Goal: Transaction & Acquisition: Book appointment/travel/reservation

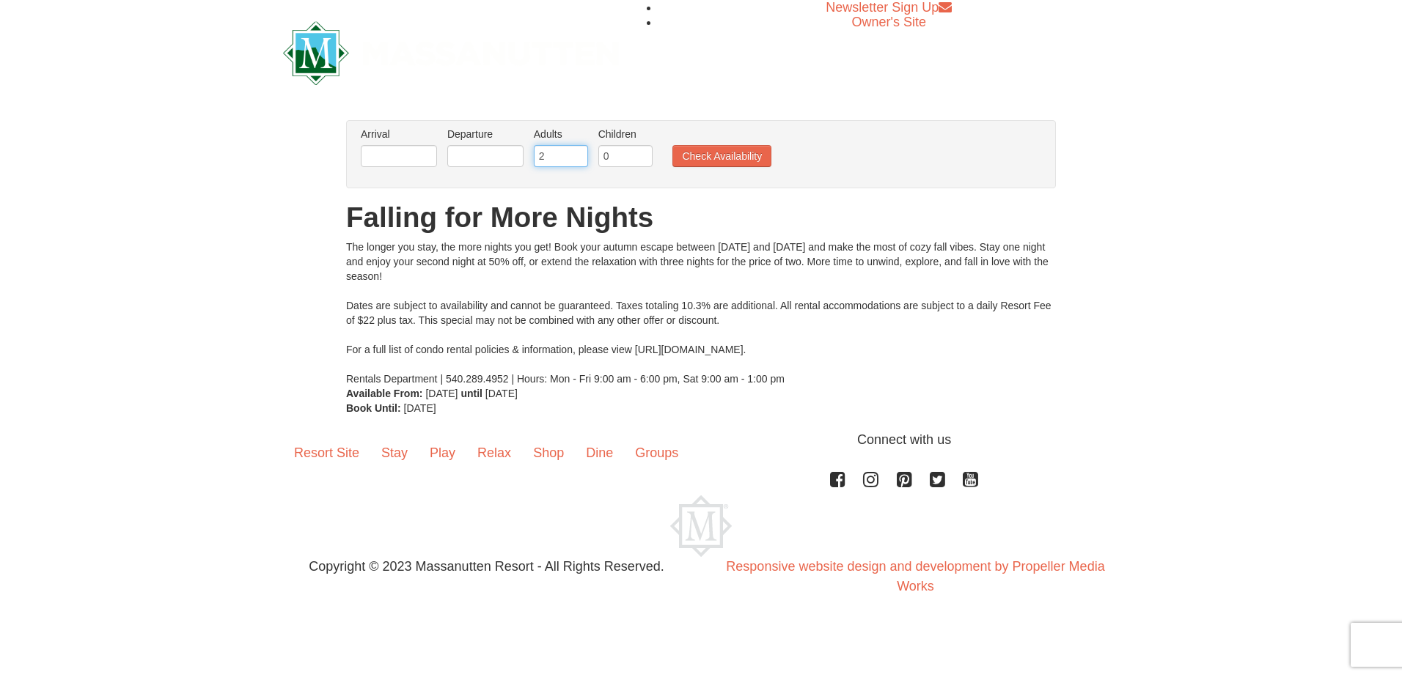
click at [570, 166] on input "2" at bounding box center [561, 156] width 54 height 22
type input "1"
click at [639, 150] on input "1" at bounding box center [625, 156] width 54 height 22
click at [639, 150] on input "2" at bounding box center [625, 156] width 54 height 22
type input "3"
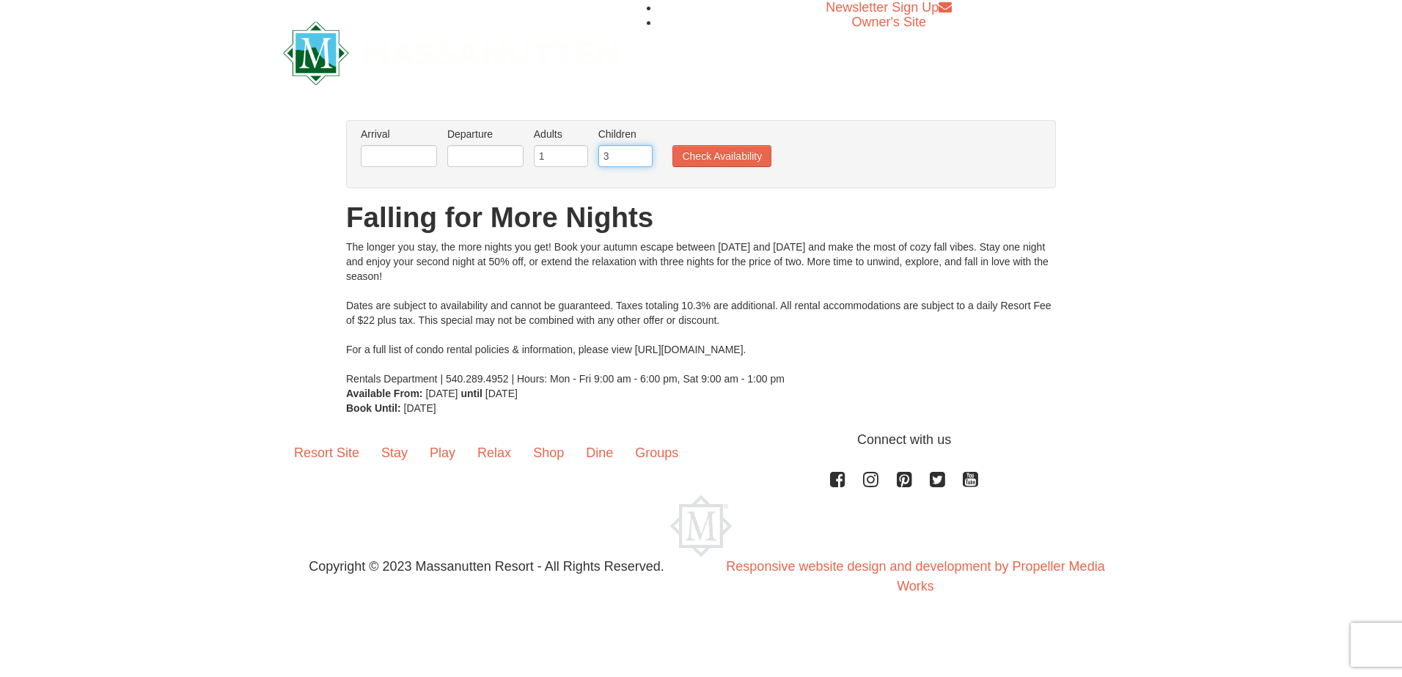
click at [639, 152] on input "3" at bounding box center [625, 156] width 54 height 22
click at [449, 152] on input "text" at bounding box center [485, 156] width 76 height 22
click at [405, 159] on input "text" at bounding box center [399, 156] width 76 height 22
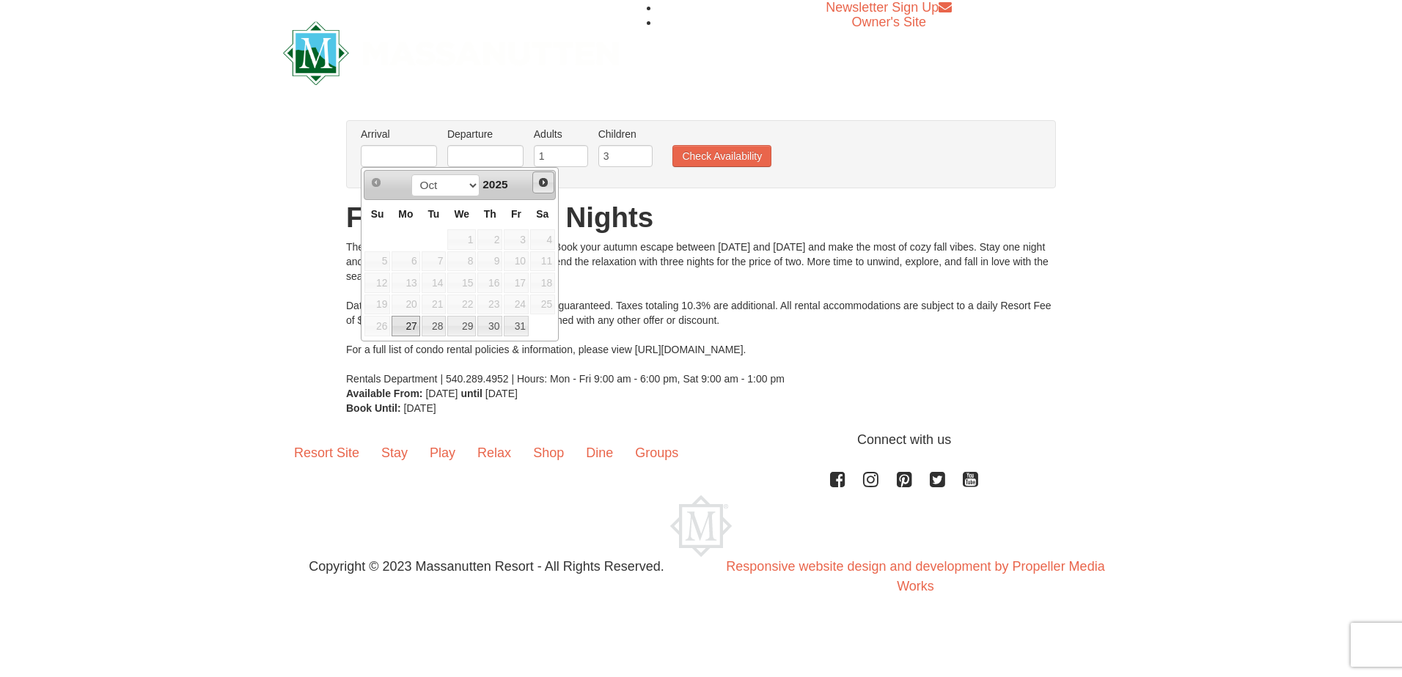
click at [540, 180] on span "Next" at bounding box center [543, 183] width 12 height 12
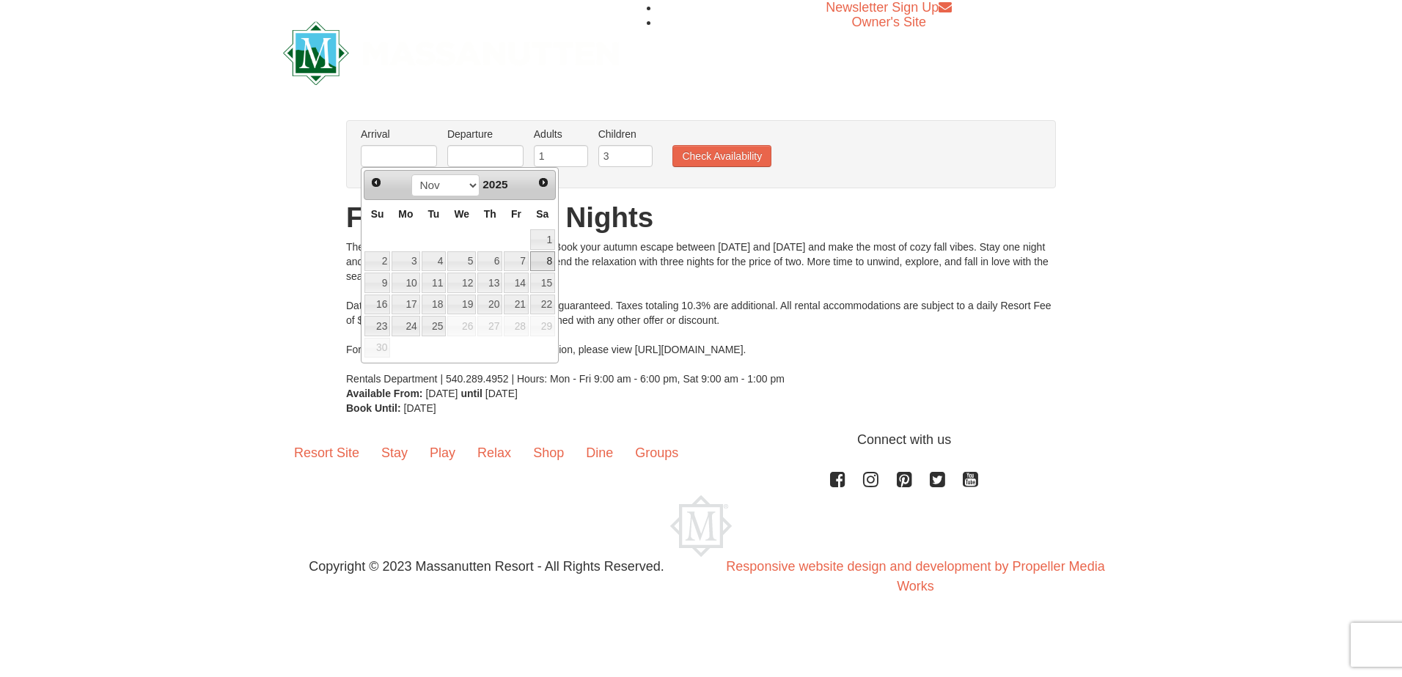
click at [541, 263] on link "8" at bounding box center [542, 261] width 25 height 21
type input "[DATE]"
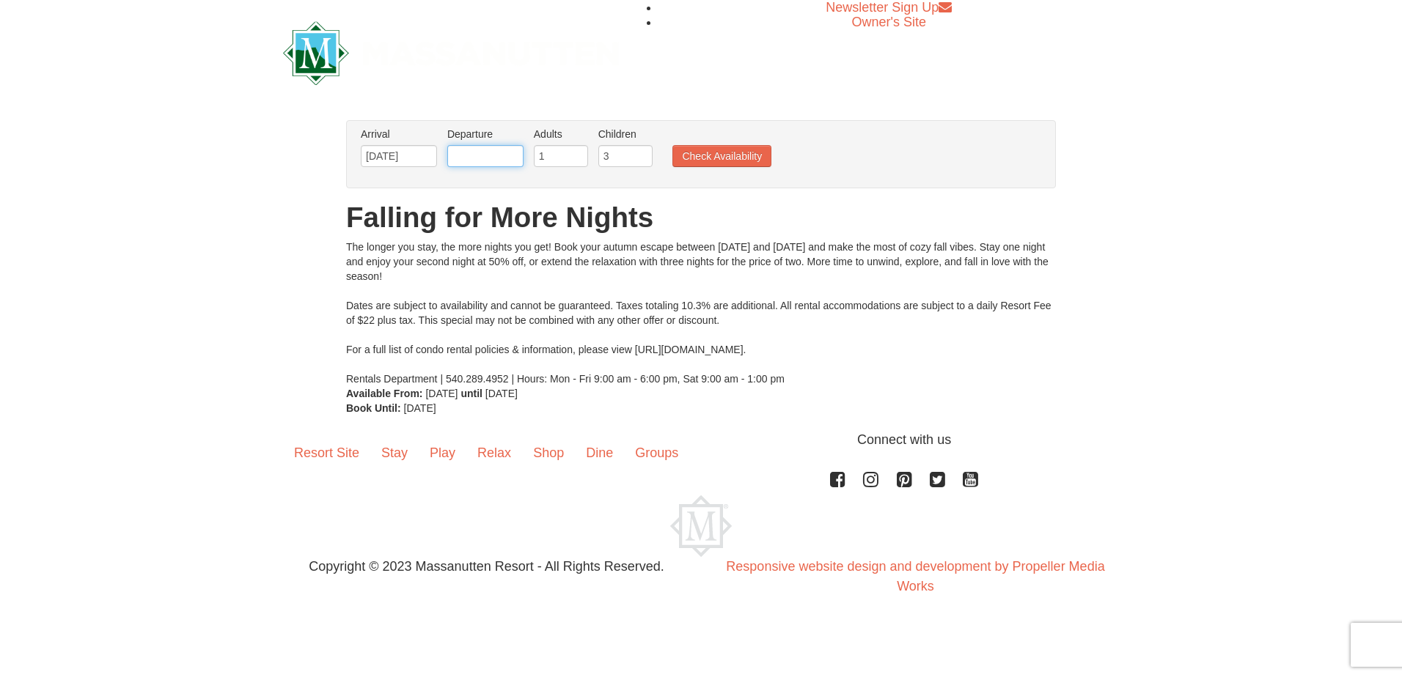
click at [496, 166] on input "text" at bounding box center [485, 156] width 76 height 22
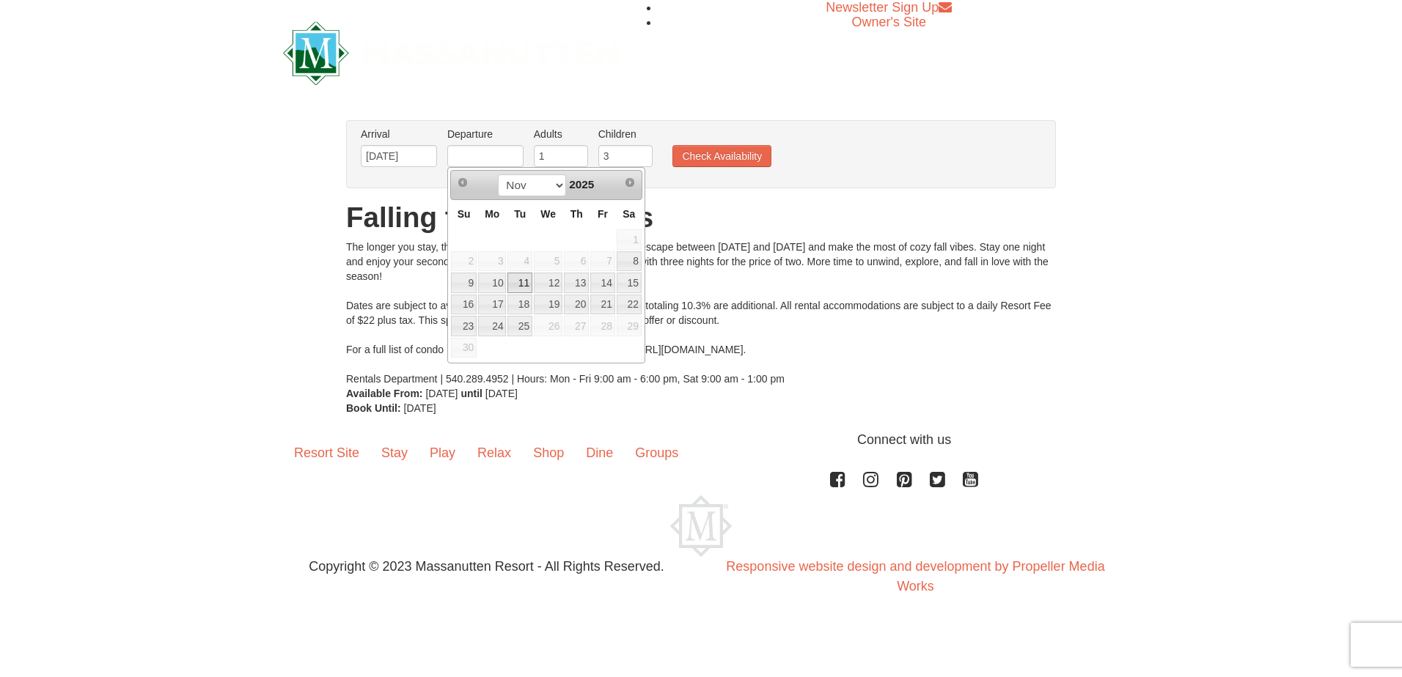
click at [509, 283] on link "11" at bounding box center [519, 283] width 25 height 21
type input "[DATE]"
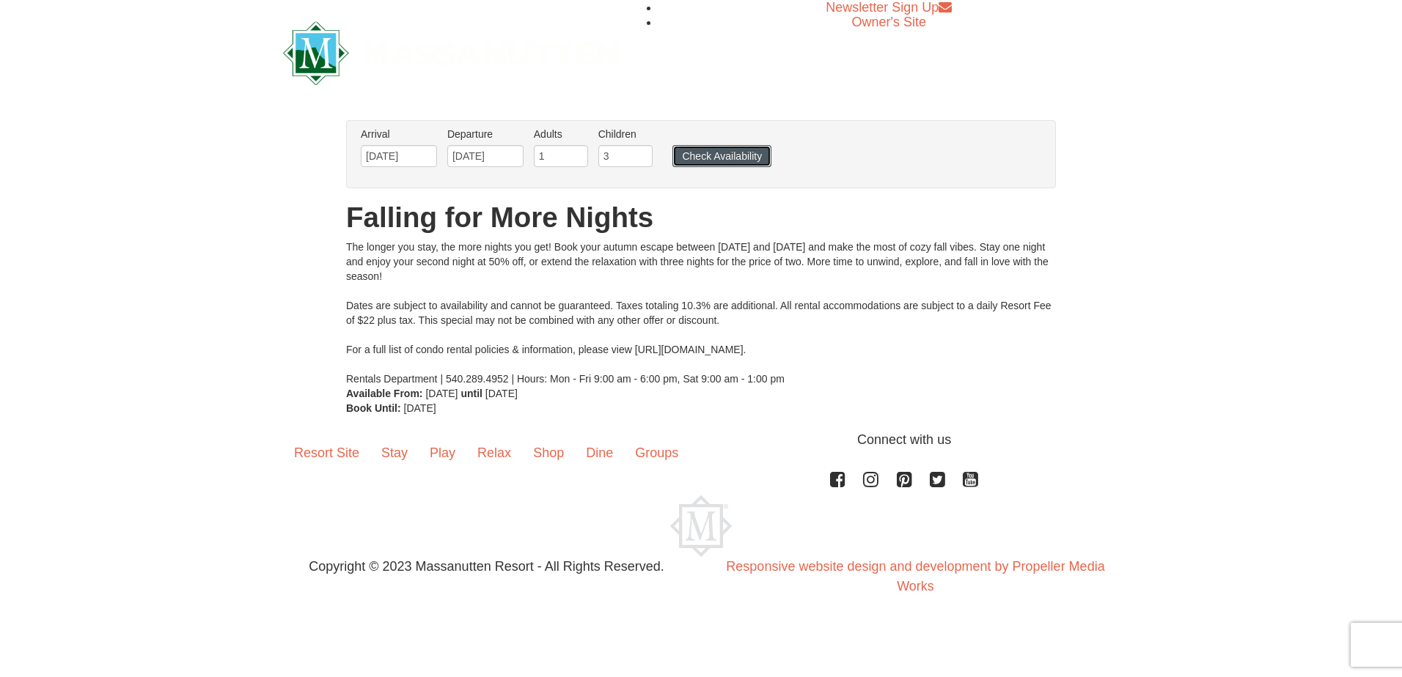
click at [705, 160] on button "Check Availability" at bounding box center [721, 156] width 99 height 22
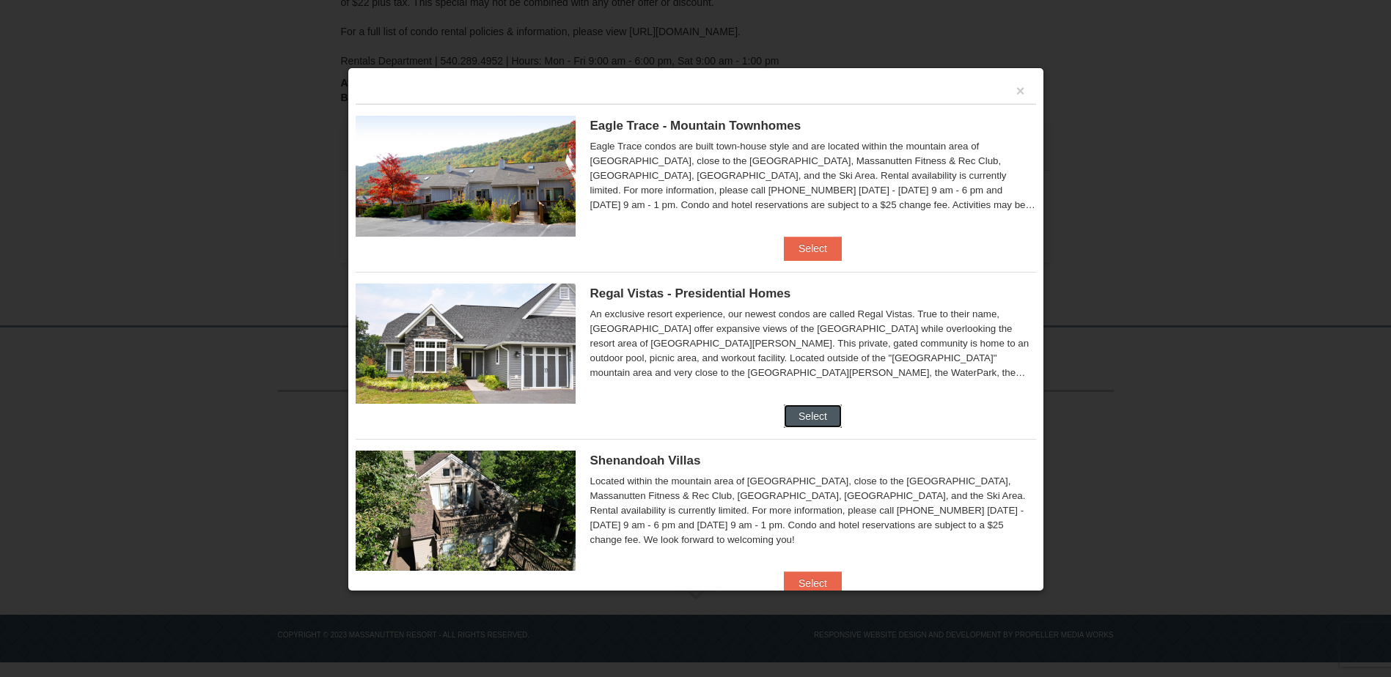
click at [815, 415] on button "Select" at bounding box center [813, 416] width 58 height 23
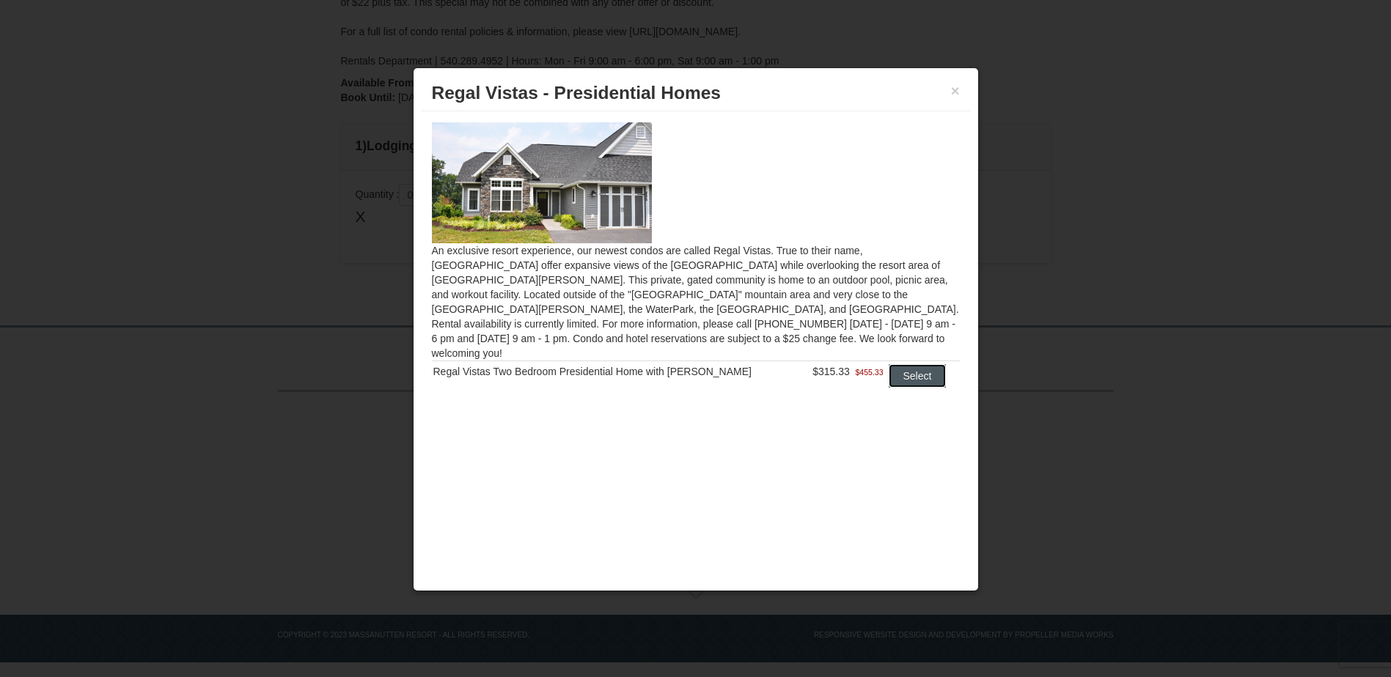
click at [910, 364] on button "Select" at bounding box center [918, 375] width 58 height 23
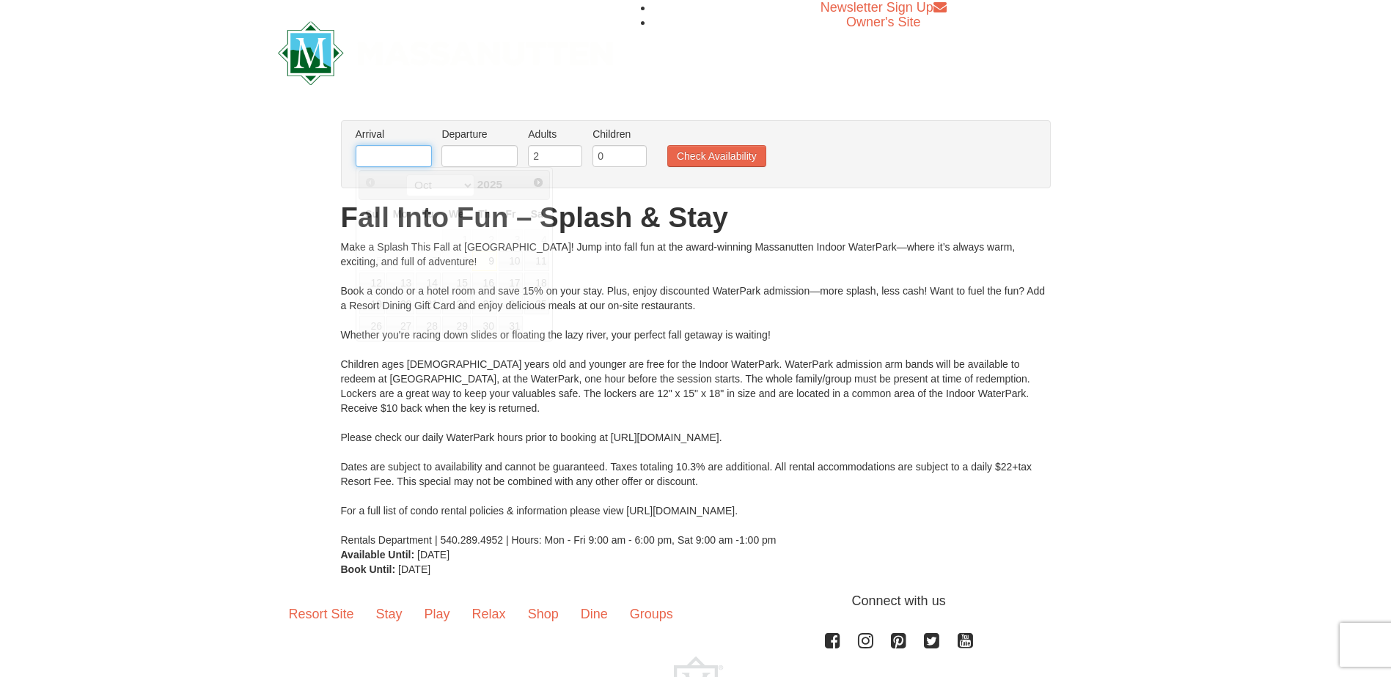
click at [407, 147] on input "text" at bounding box center [394, 156] width 76 height 22
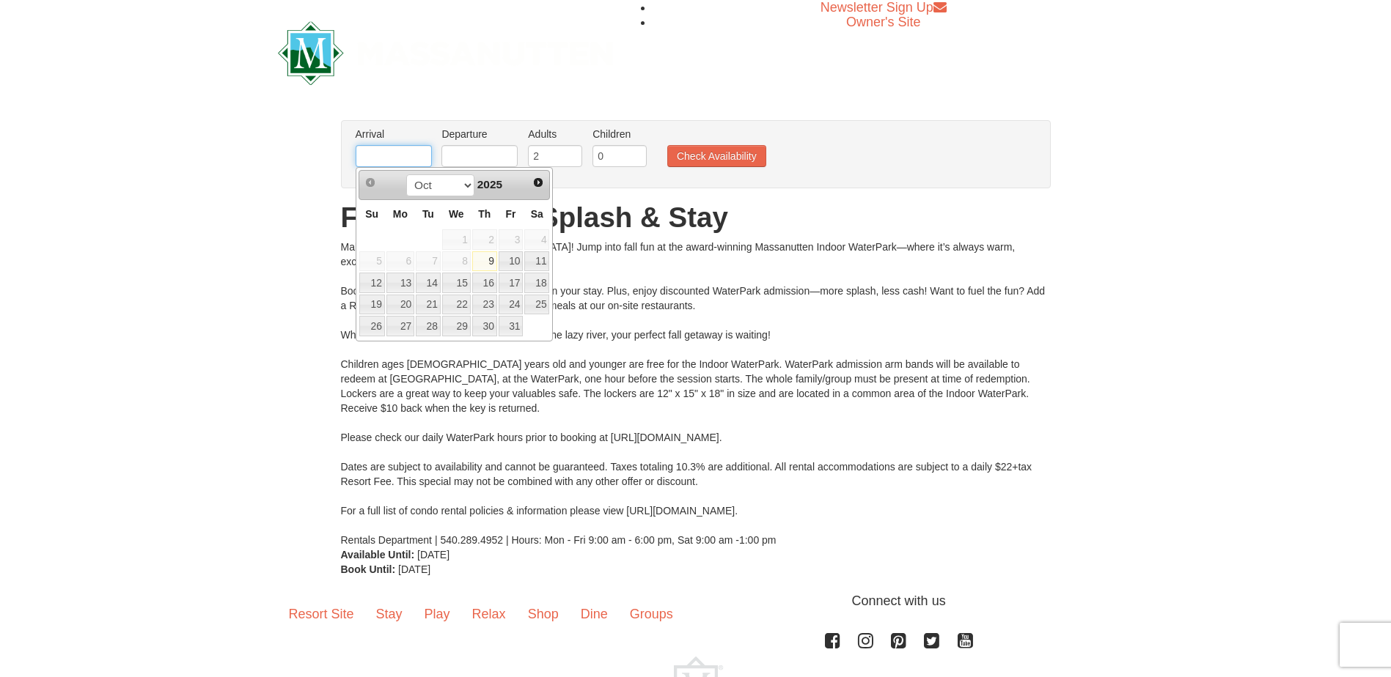
type input "[DATE]"
click at [496, 161] on input "text" at bounding box center [479, 156] width 76 height 22
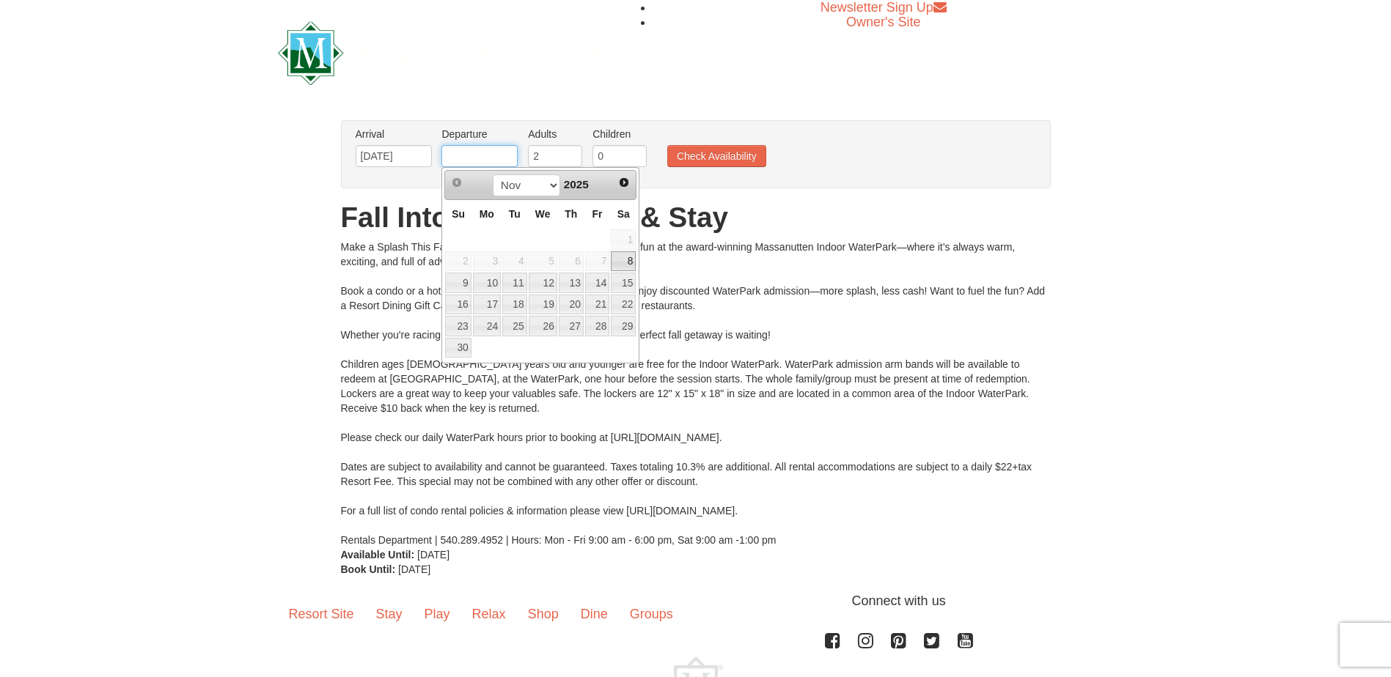
type input "[DATE]"
click at [559, 158] on input "2" at bounding box center [555, 156] width 54 height 22
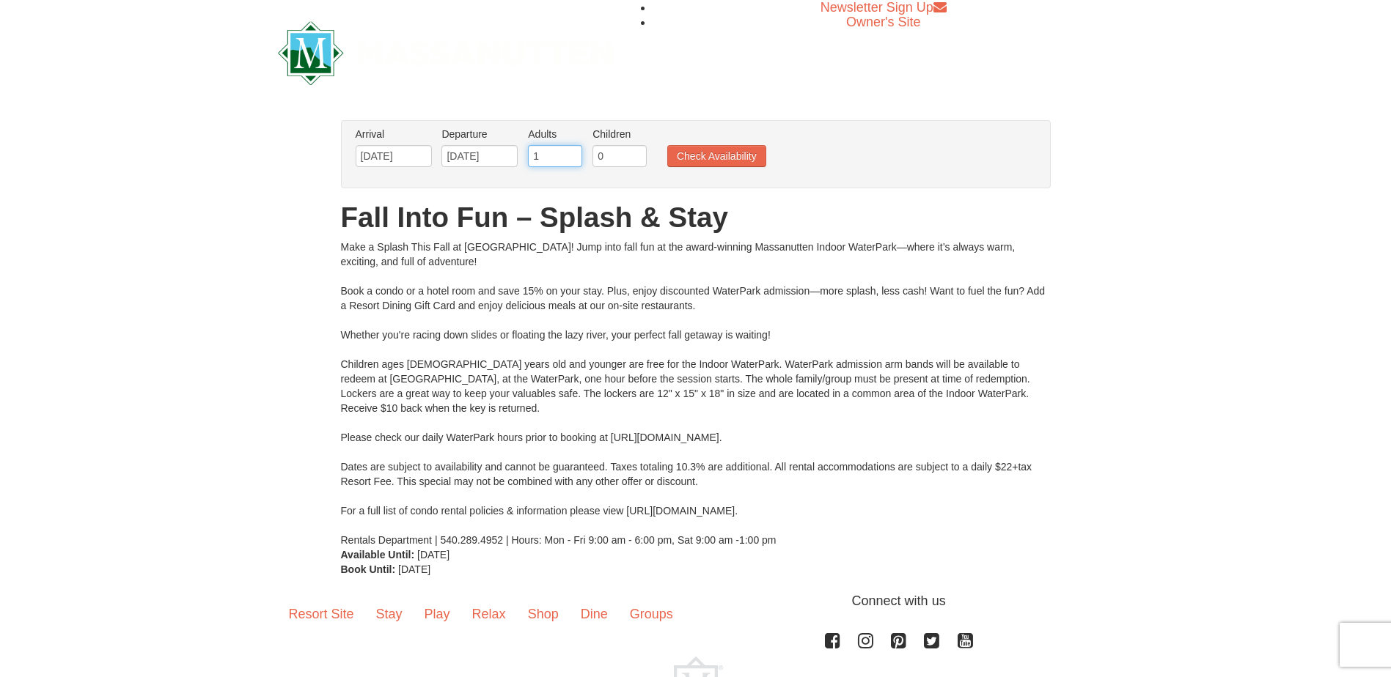
type input "1"
click at [572, 160] on input "1" at bounding box center [555, 156] width 54 height 22
click at [609, 155] on input "0" at bounding box center [619, 156] width 54 height 22
click at [634, 150] on input "1" at bounding box center [619, 156] width 54 height 22
click at [634, 150] on input "2" at bounding box center [619, 156] width 54 height 22
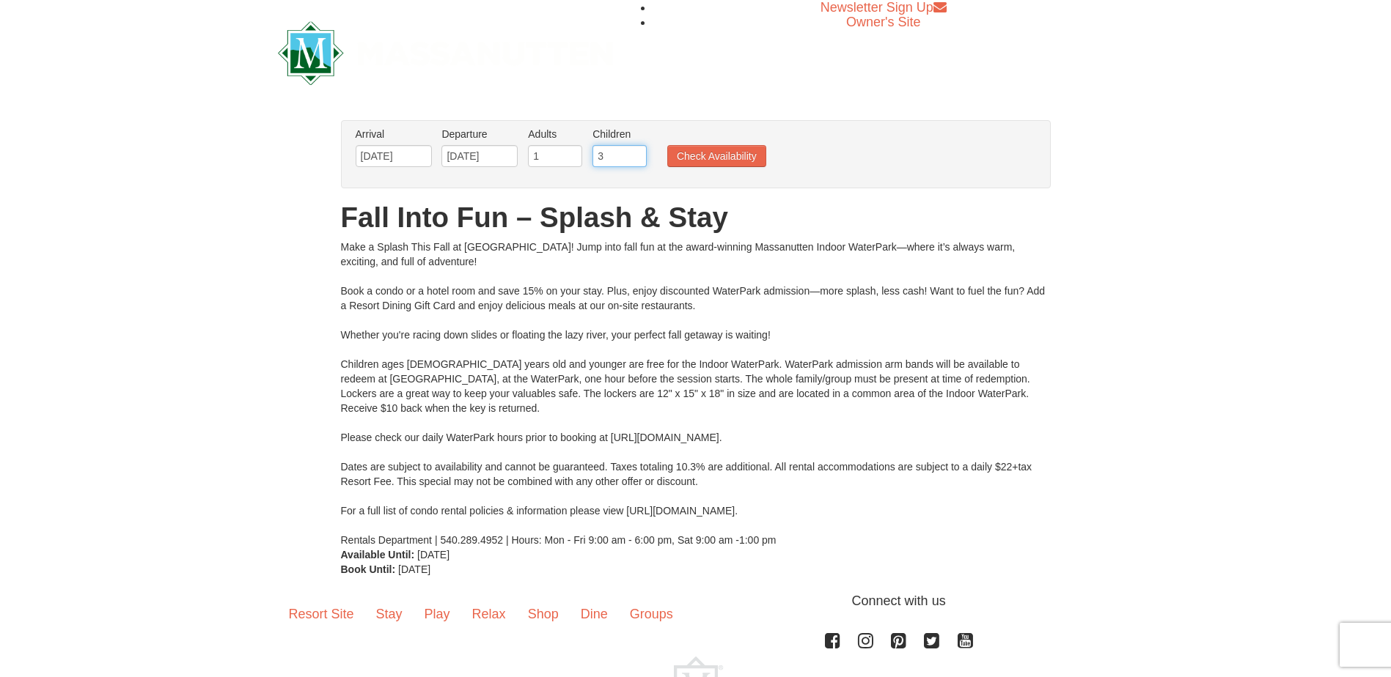
type input "3"
click at [634, 150] on input "3" at bounding box center [619, 156] width 54 height 22
click at [681, 154] on button "Check Availability" at bounding box center [716, 156] width 99 height 22
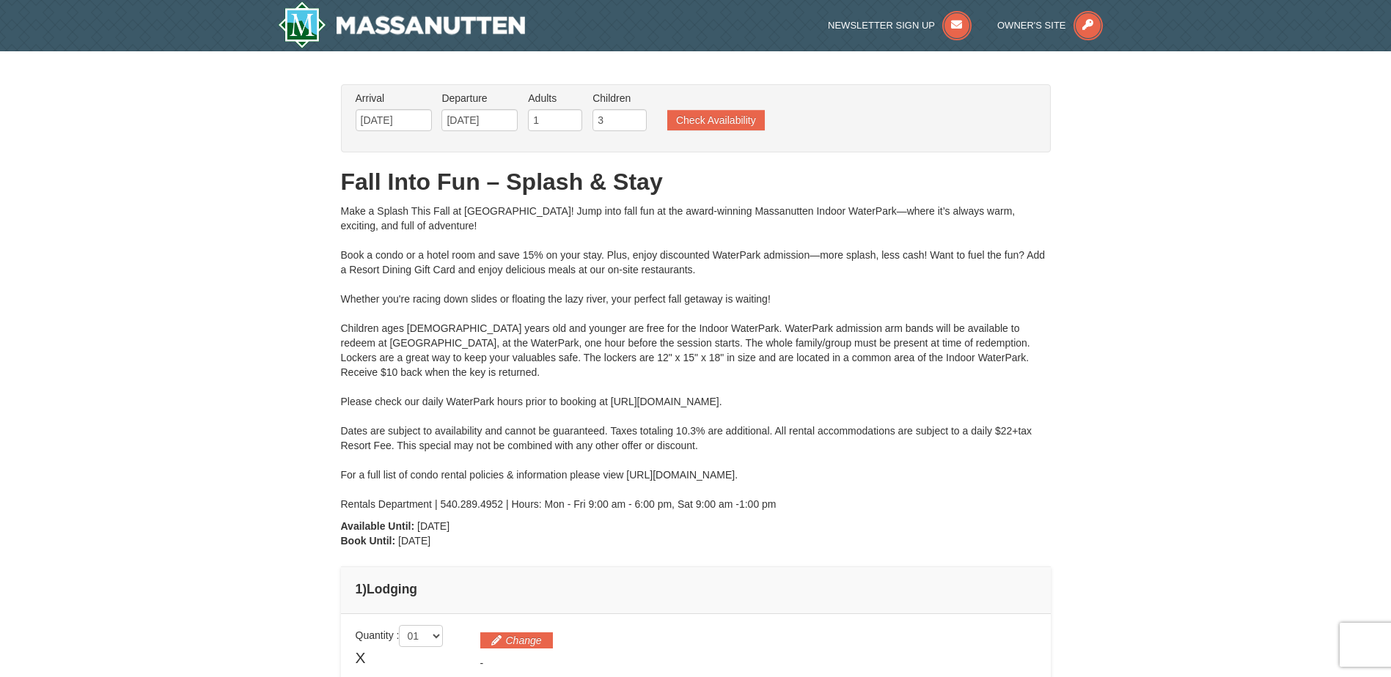
type input "[DATE]"
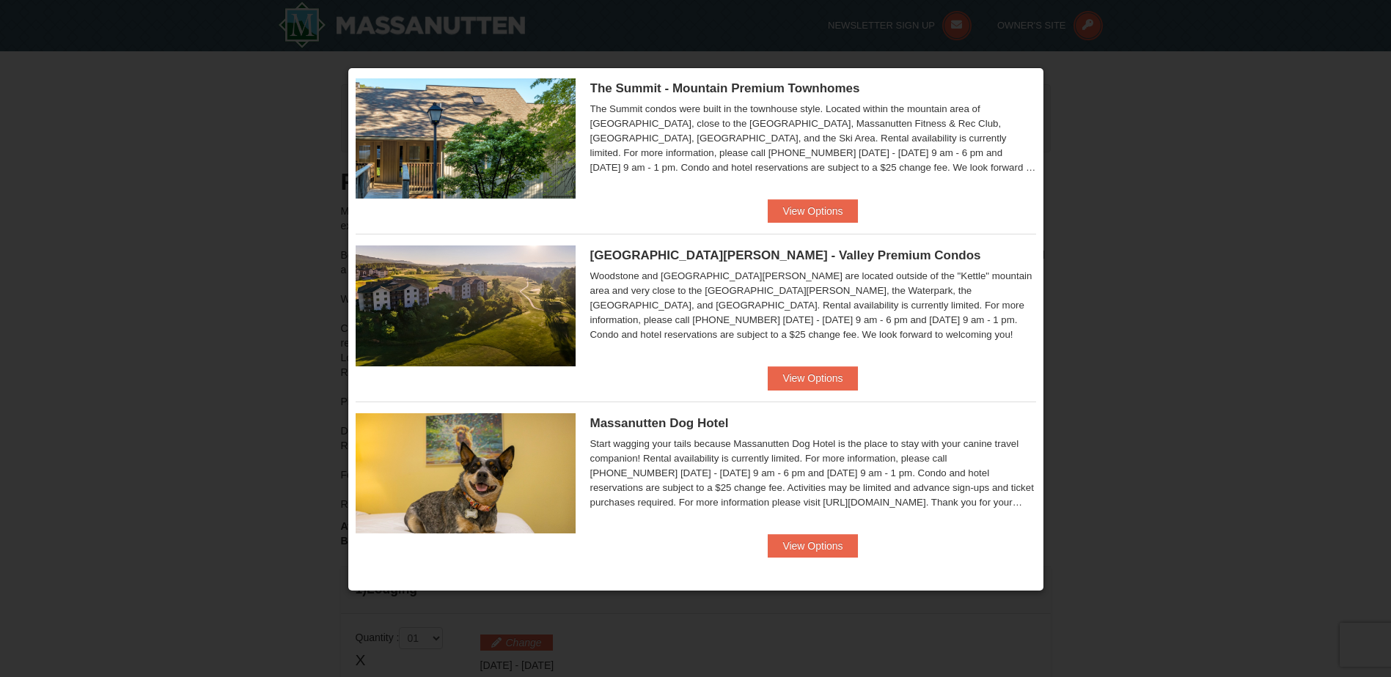
click at [1031, 78] on div "Please make your package selection: × [GEOGRAPHIC_DATA] - [GEOGRAPHIC_DATA] Eag…" at bounding box center [696, 329] width 697 height 524
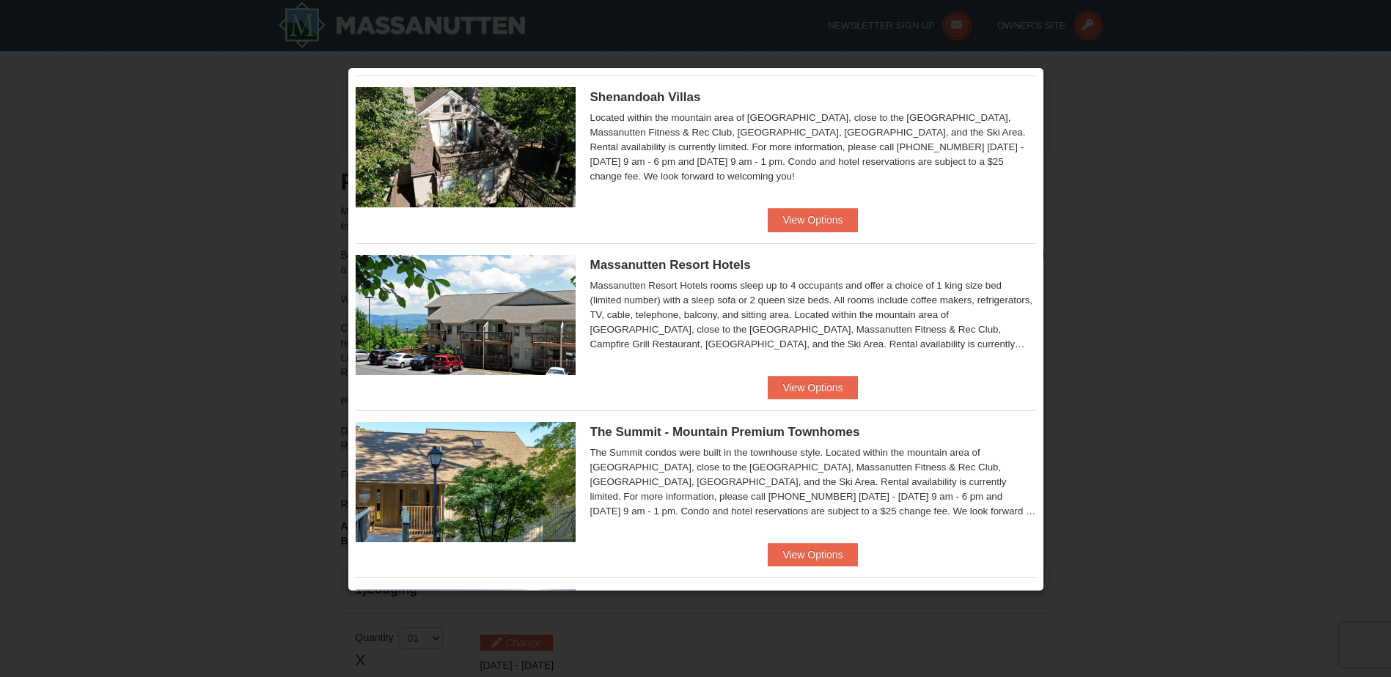
scroll to position [367, 0]
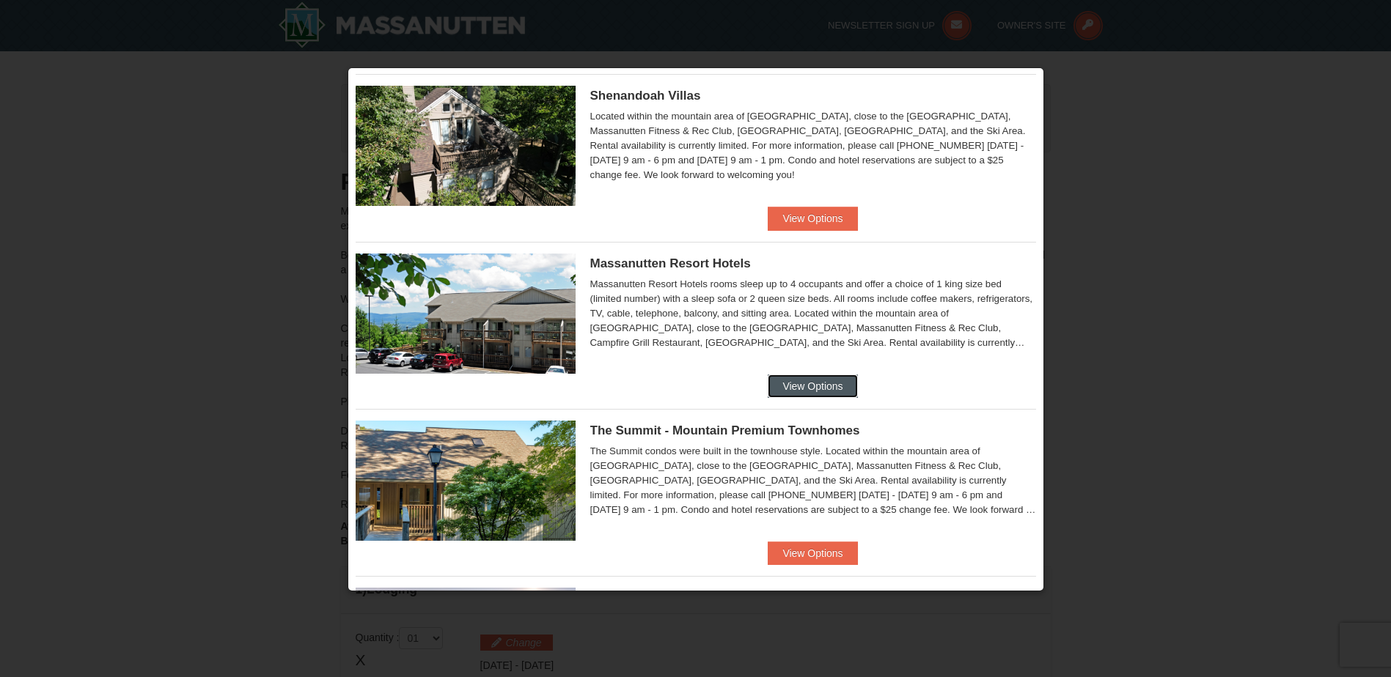
click at [813, 387] on button "View Options" at bounding box center [812, 386] width 89 height 23
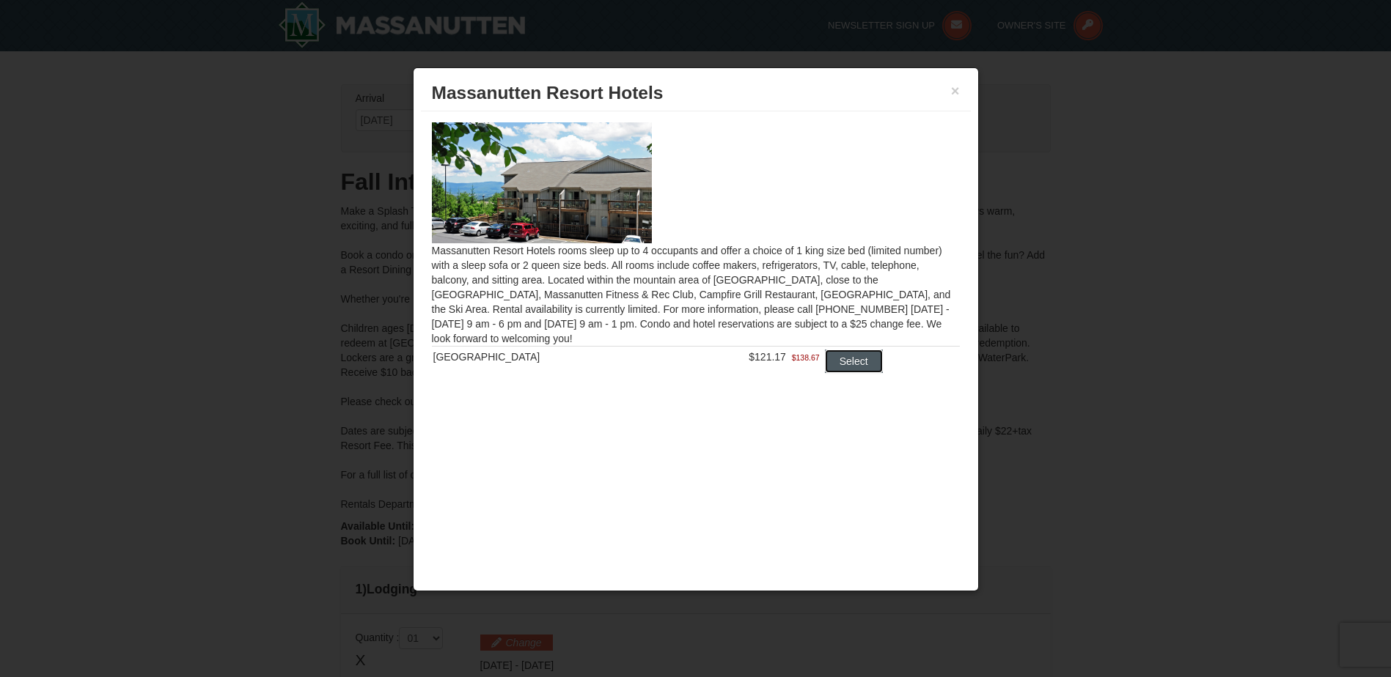
click at [855, 365] on button "Select" at bounding box center [854, 361] width 58 height 23
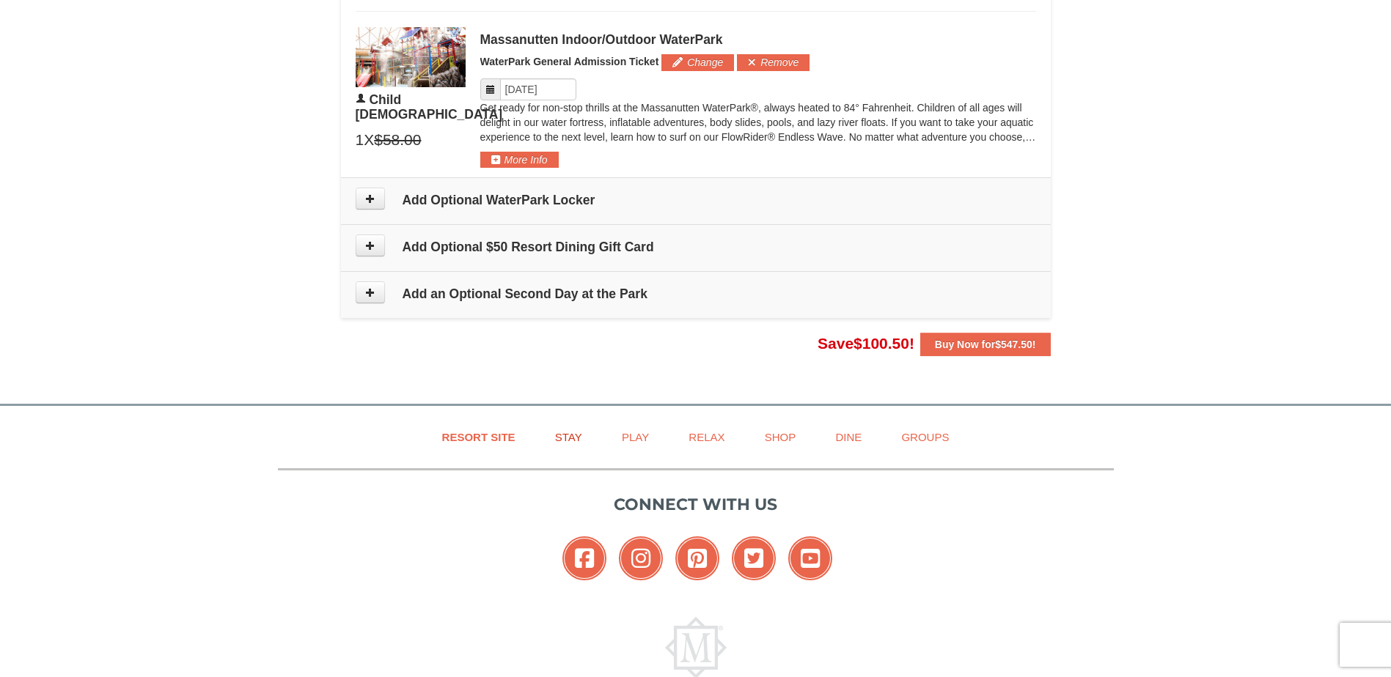
scroll to position [1320, 0]
click at [513, 199] on h4 "Add Optional WaterPark Locker" at bounding box center [696, 198] width 680 height 15
click at [381, 196] on button at bounding box center [370, 197] width 29 height 22
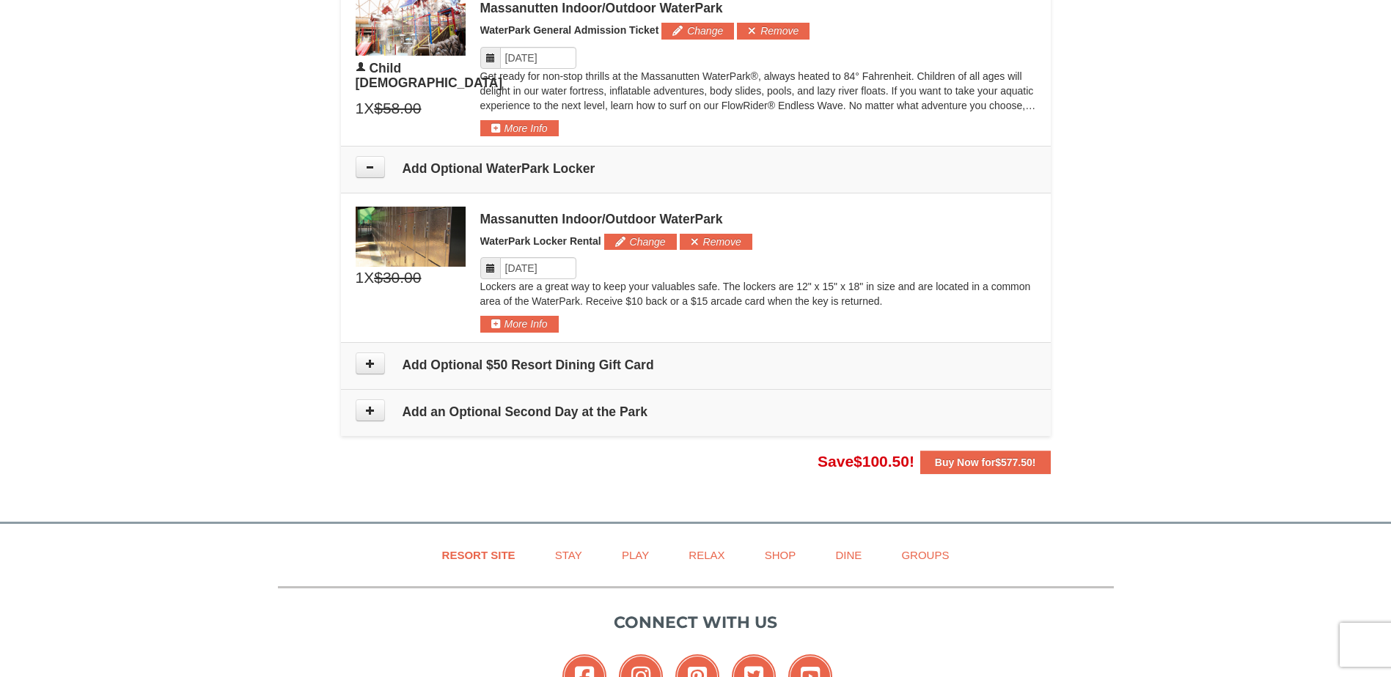
scroll to position [1276, 0]
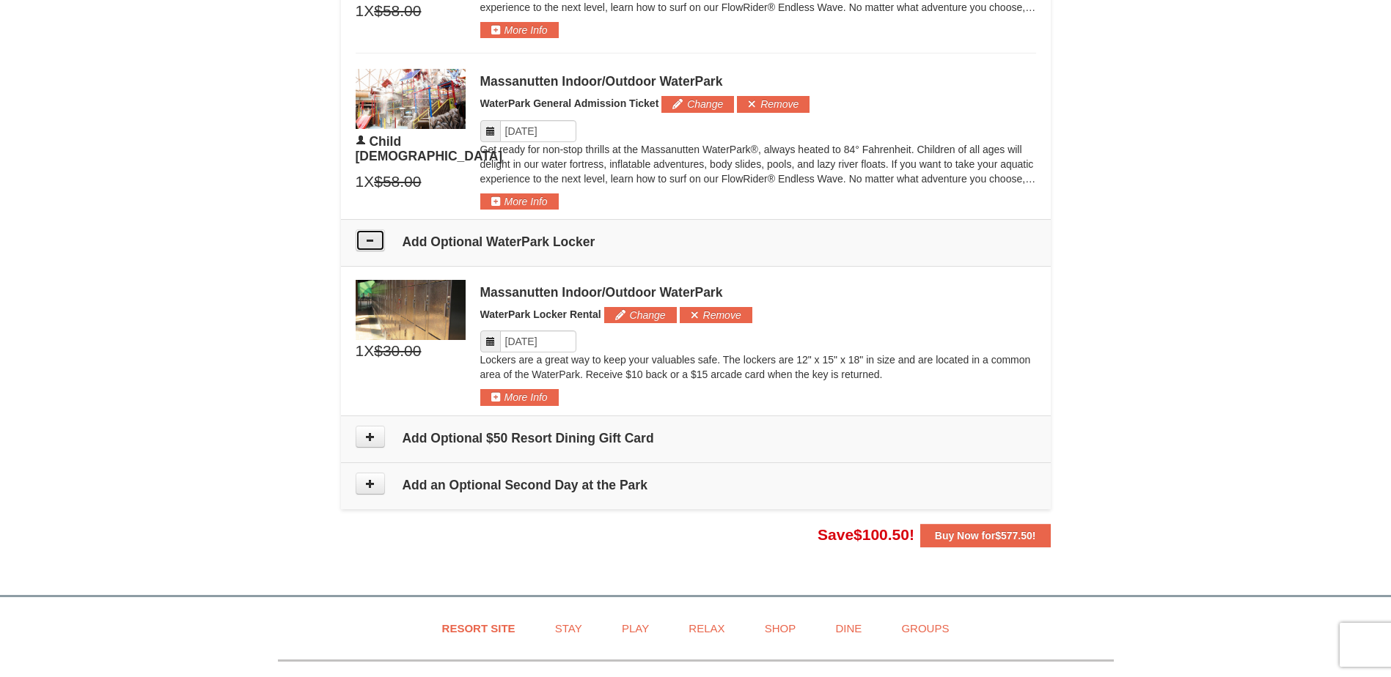
click at [370, 236] on icon at bounding box center [370, 240] width 10 height 10
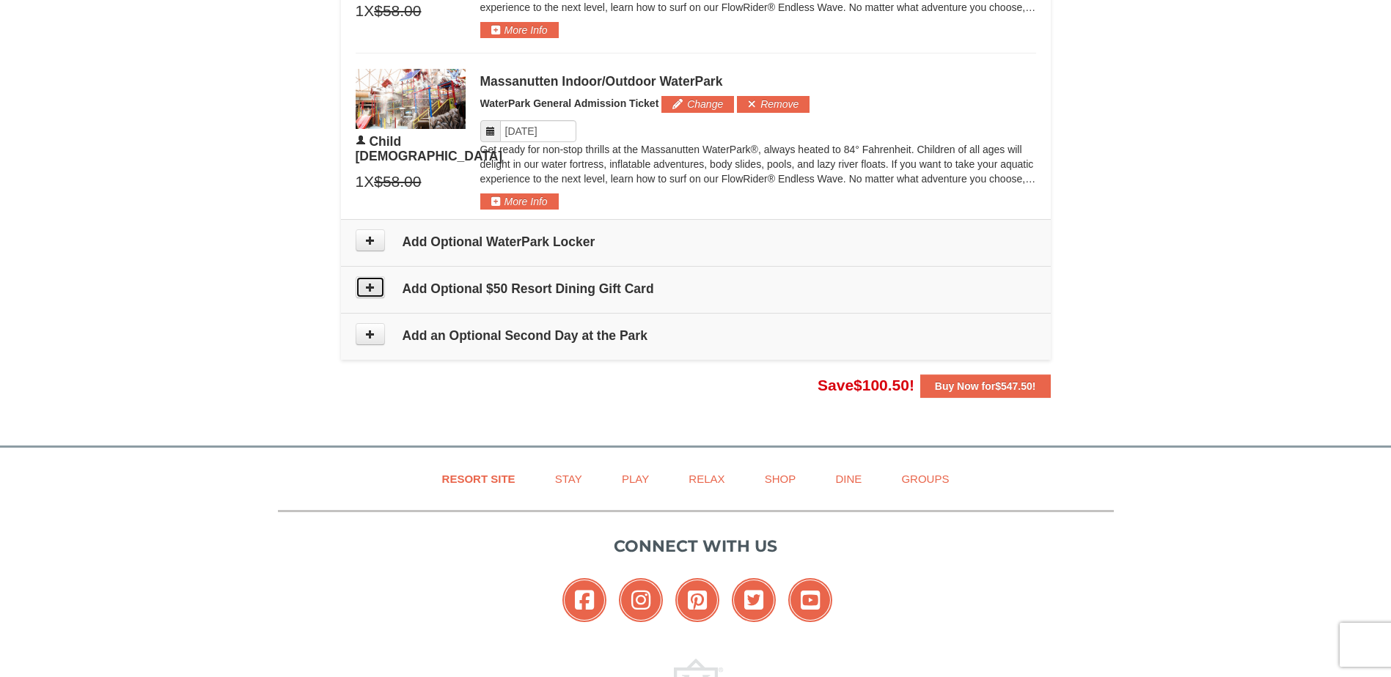
click at [378, 281] on button at bounding box center [370, 287] width 29 height 22
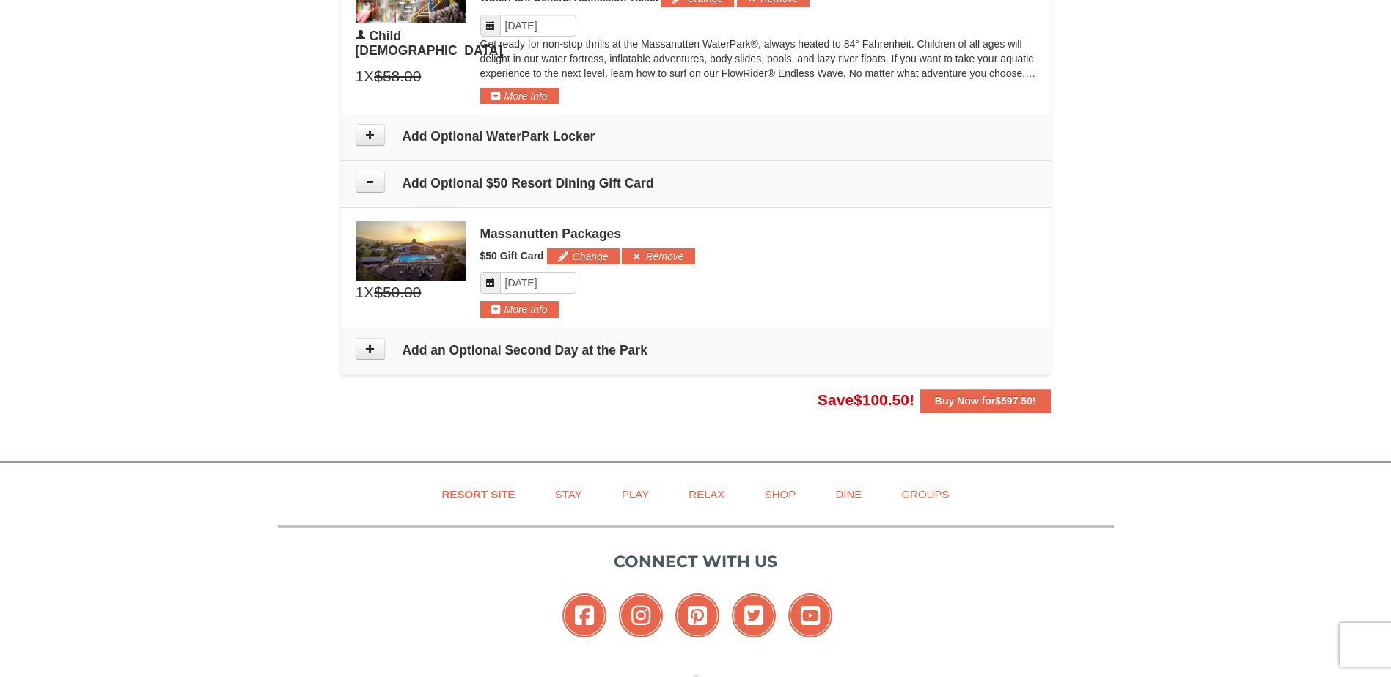
scroll to position [1371, 0]
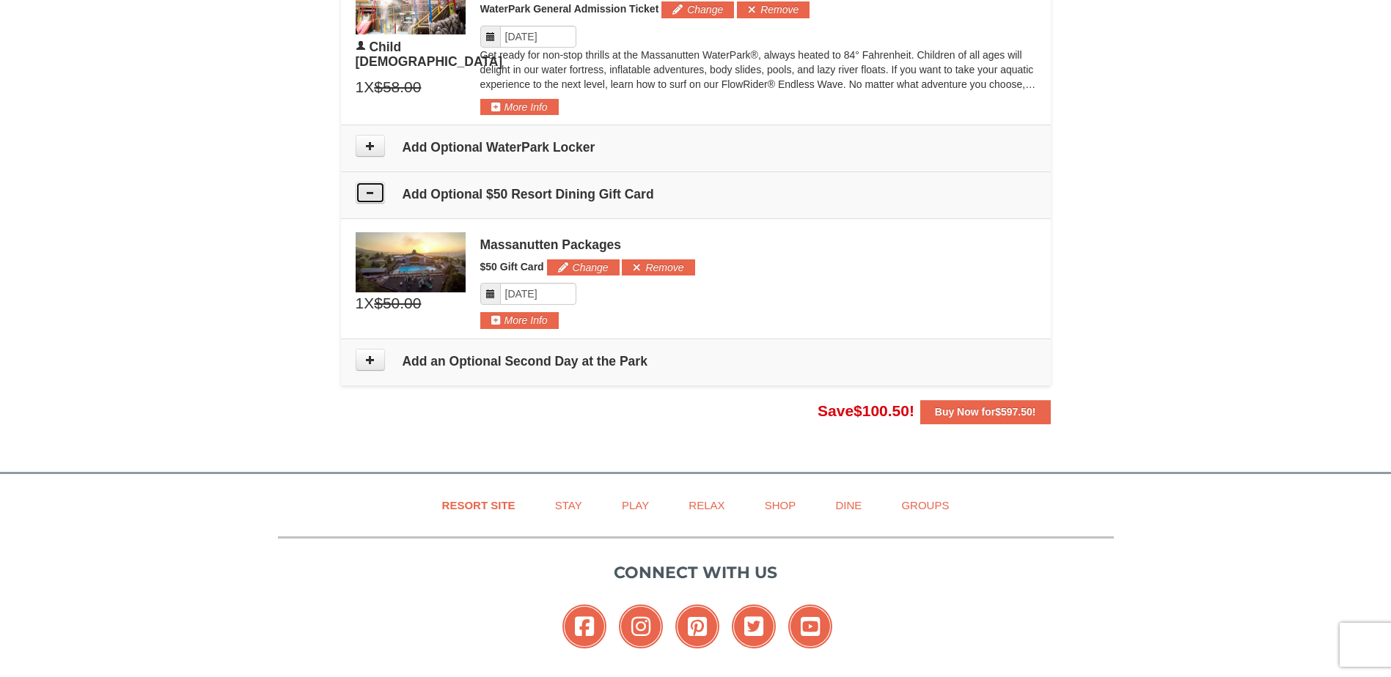
click at [360, 192] on button at bounding box center [370, 193] width 29 height 22
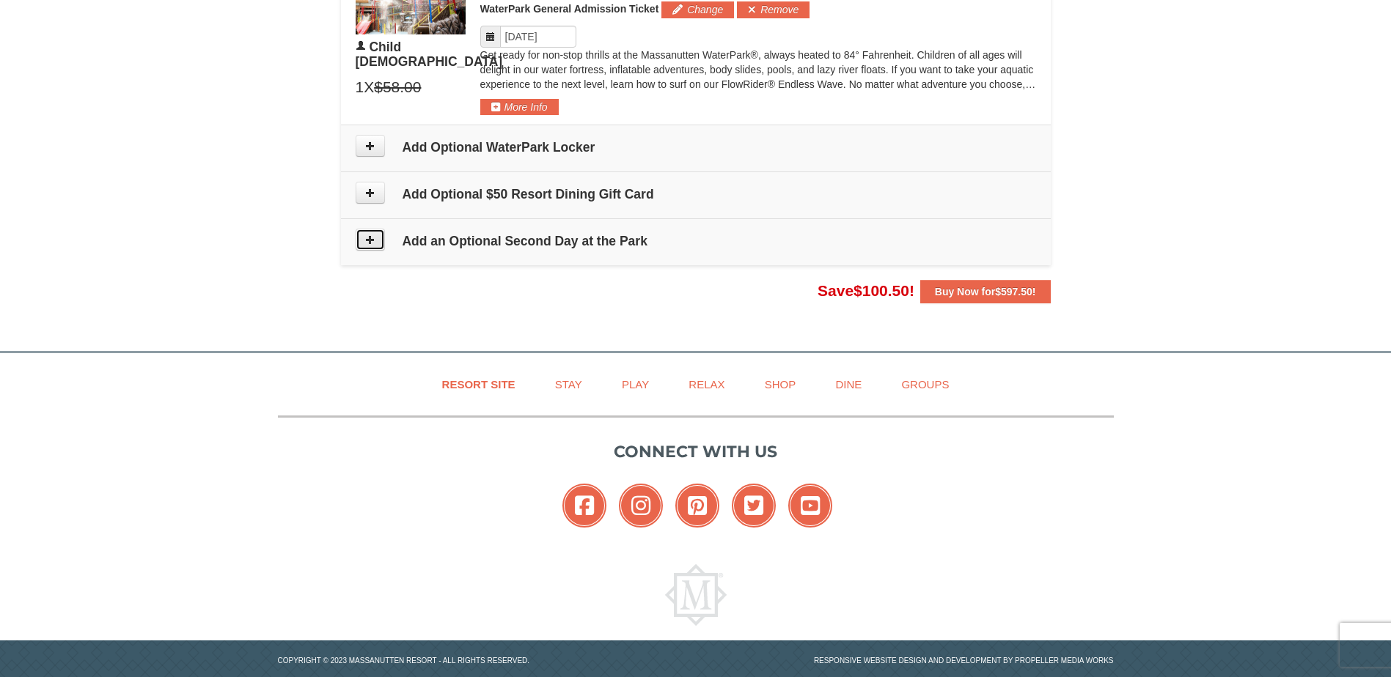
click at [381, 243] on button at bounding box center [370, 240] width 29 height 22
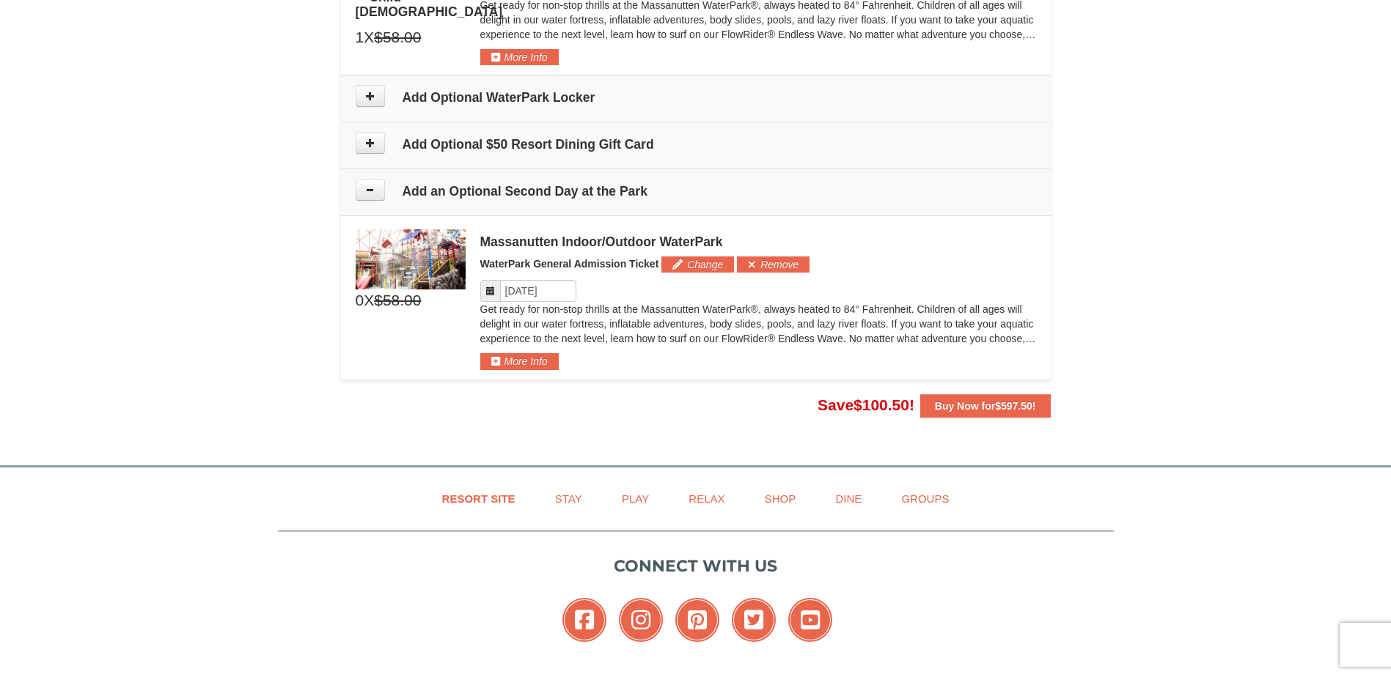
scroll to position [1414, 0]
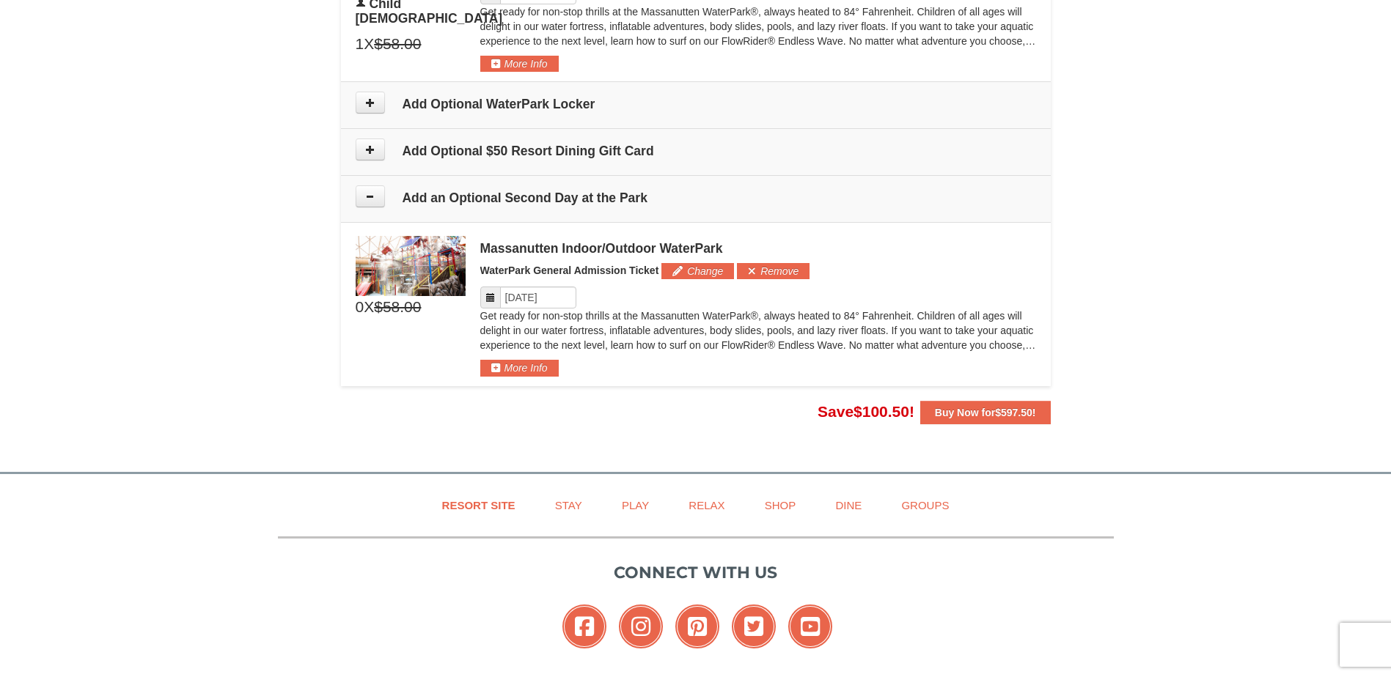
click at [539, 163] on td "Add Optional $50 Resort Dining Gift Card" at bounding box center [696, 152] width 710 height 47
click at [538, 150] on h4 "Add Optional $50 Resort Dining Gift Card" at bounding box center [696, 151] width 680 height 15
click at [368, 147] on icon at bounding box center [370, 149] width 10 height 10
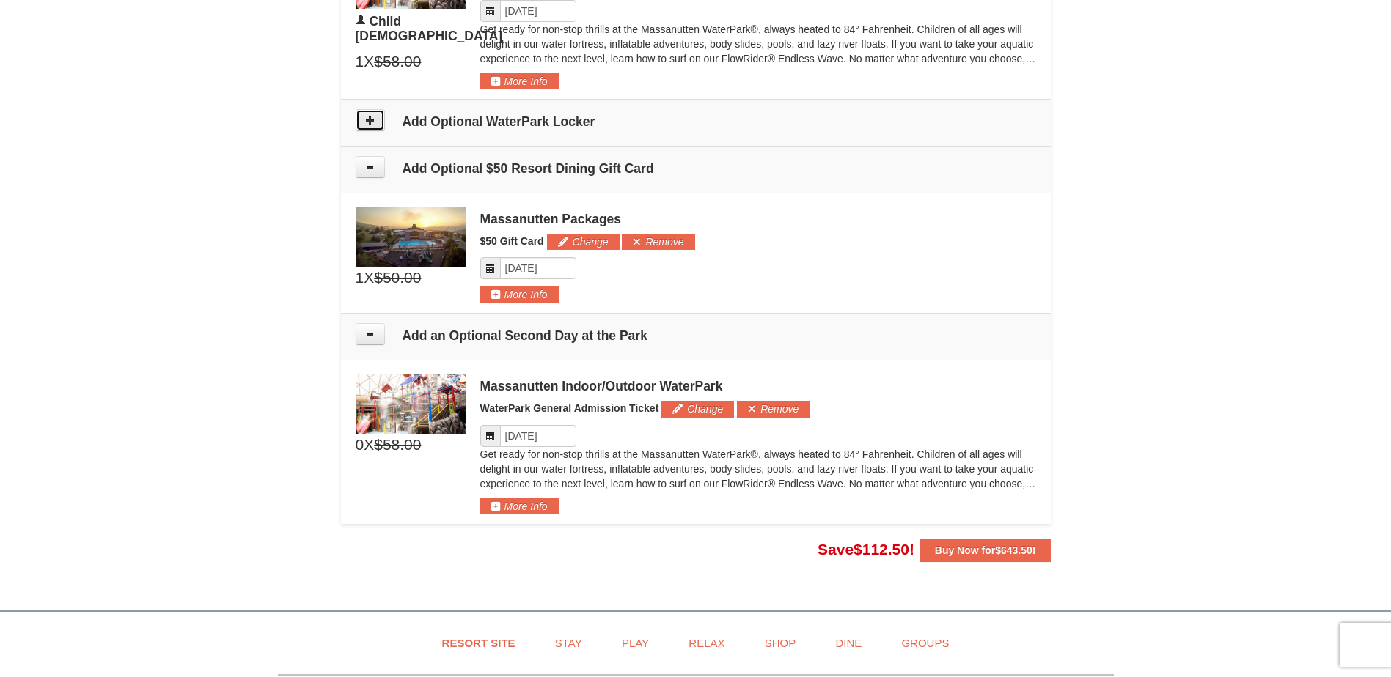
click at [382, 128] on button at bounding box center [370, 120] width 29 height 22
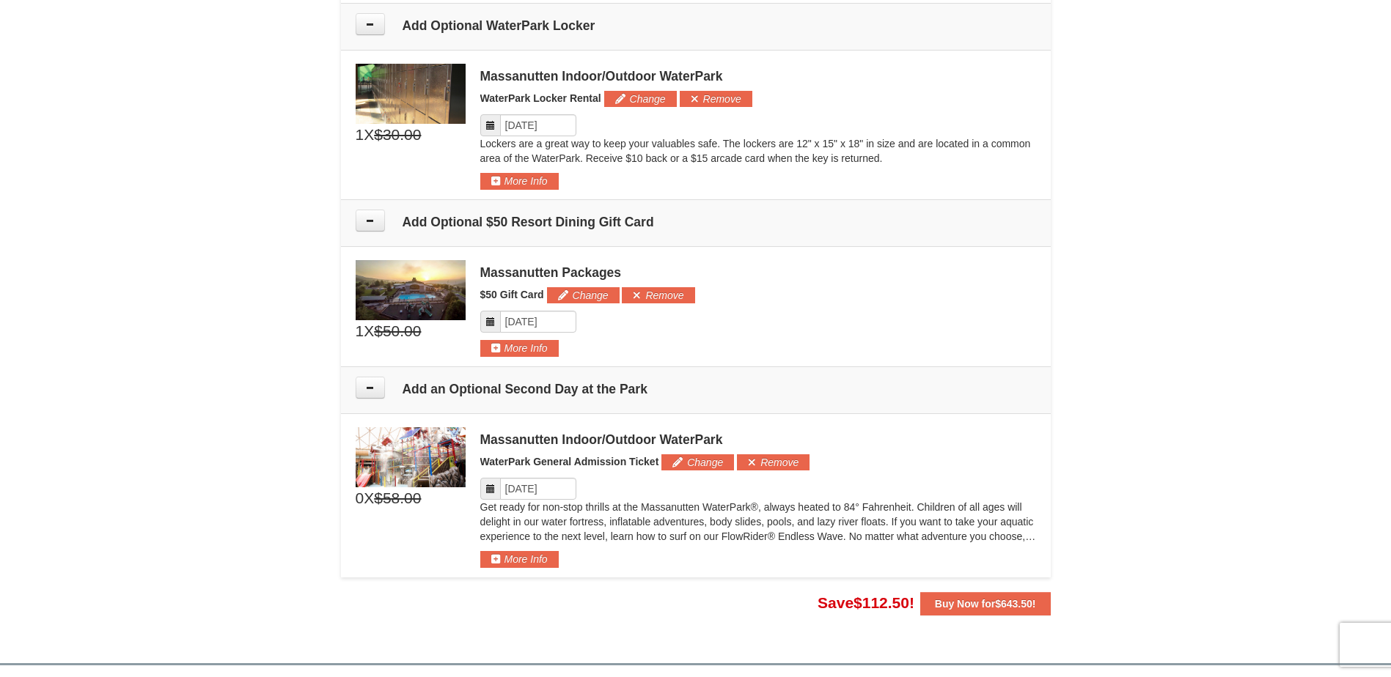
scroll to position [1496, 0]
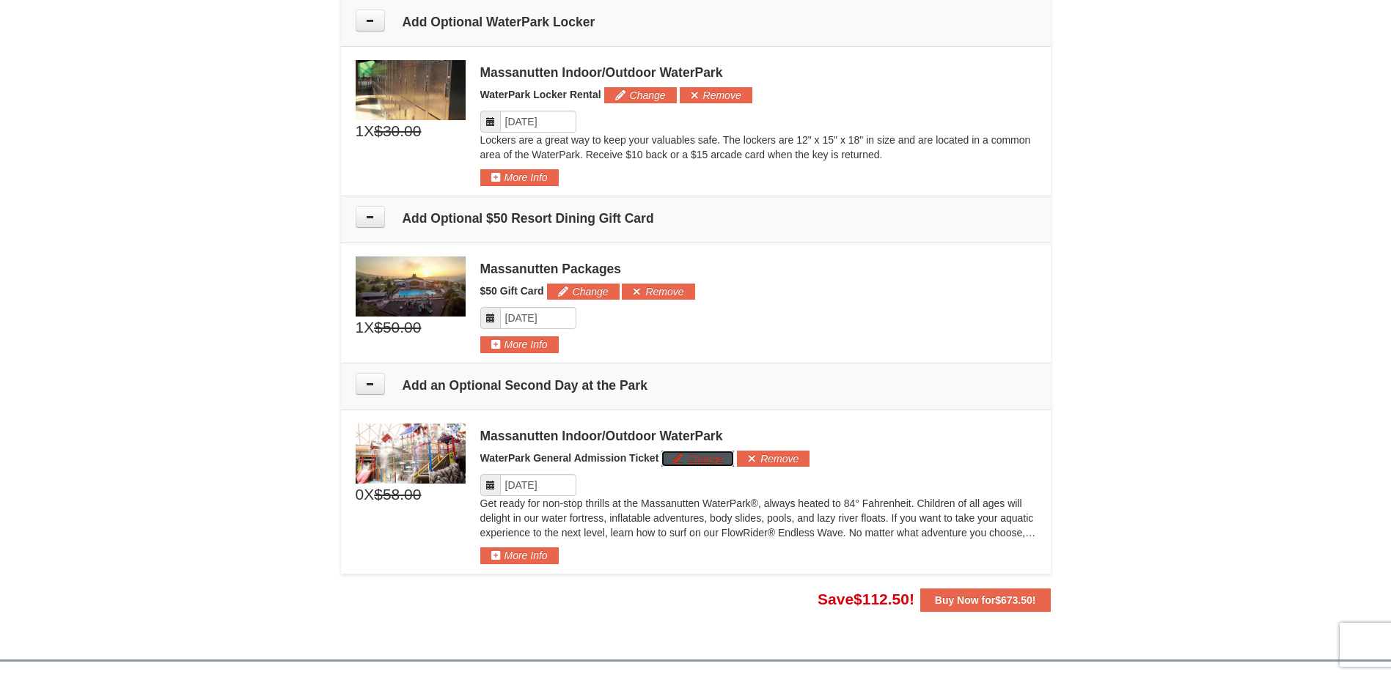
click at [700, 456] on button "Change" at bounding box center [697, 459] width 73 height 16
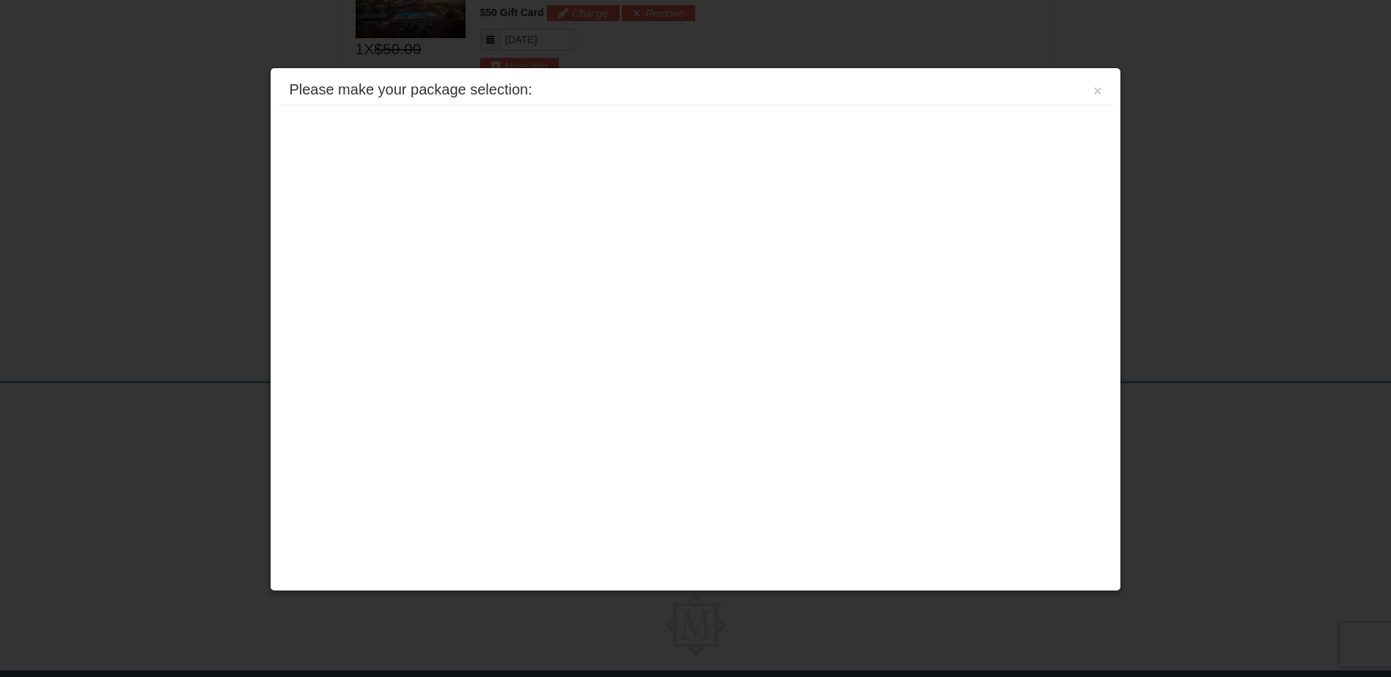
scroll to position [1831, 0]
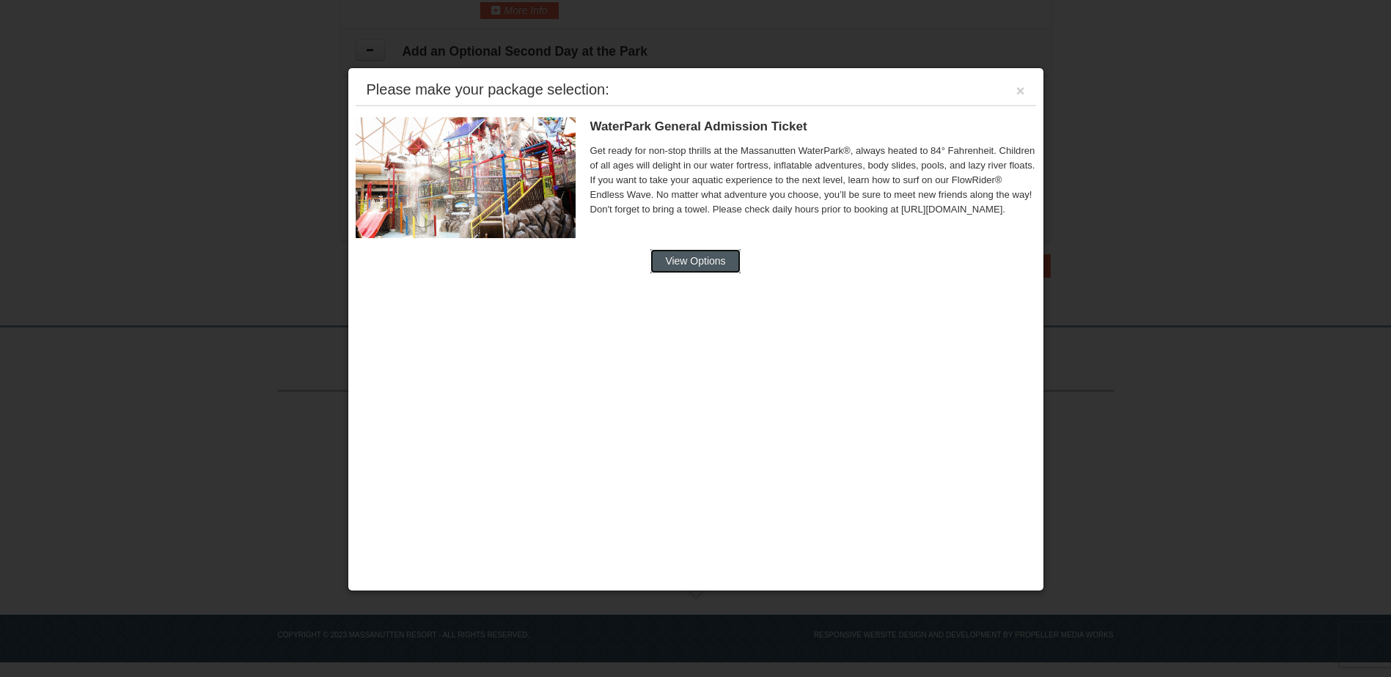
click at [708, 262] on button "View Options" at bounding box center [694, 260] width 89 height 23
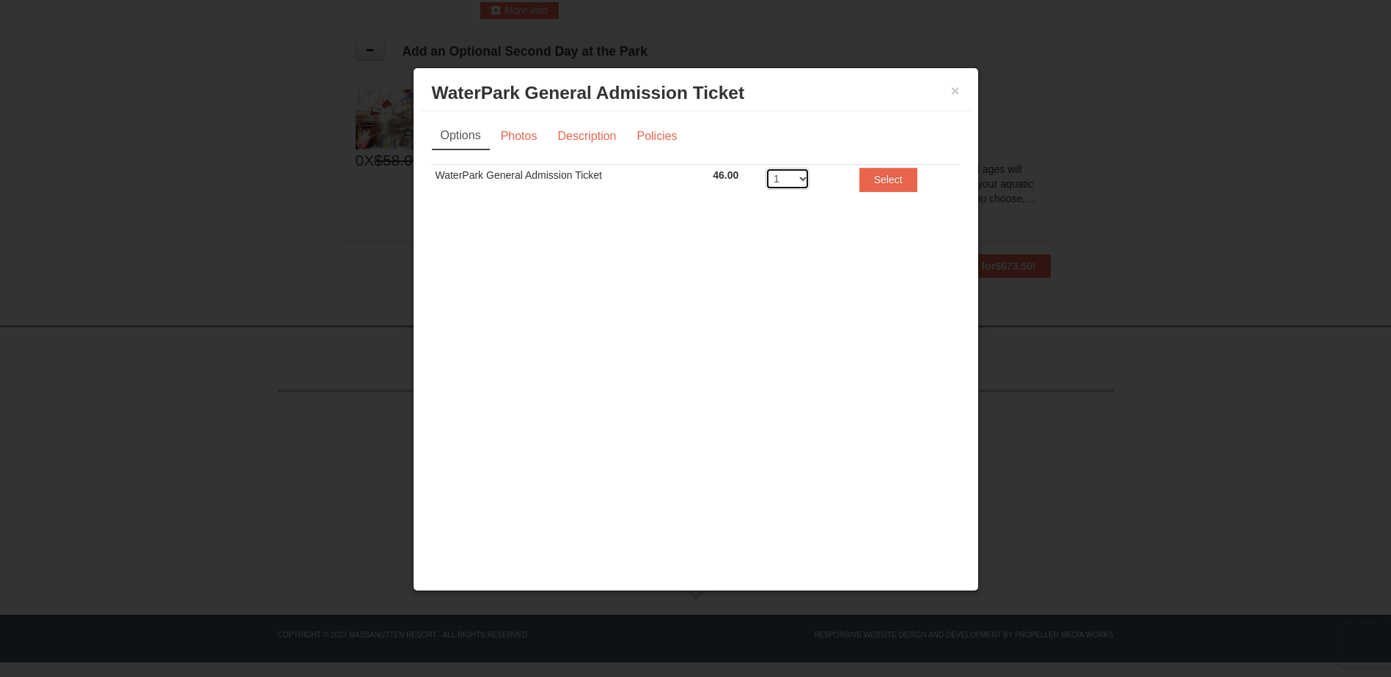
click at [794, 178] on select "1 2 3 4 5 6 7 8" at bounding box center [787, 179] width 44 height 22
select select "2"
click at [765, 168] on select "1 2 3 4 5 6 7 8" at bounding box center [787, 179] width 44 height 22
click at [864, 181] on button "Select" at bounding box center [888, 179] width 58 height 23
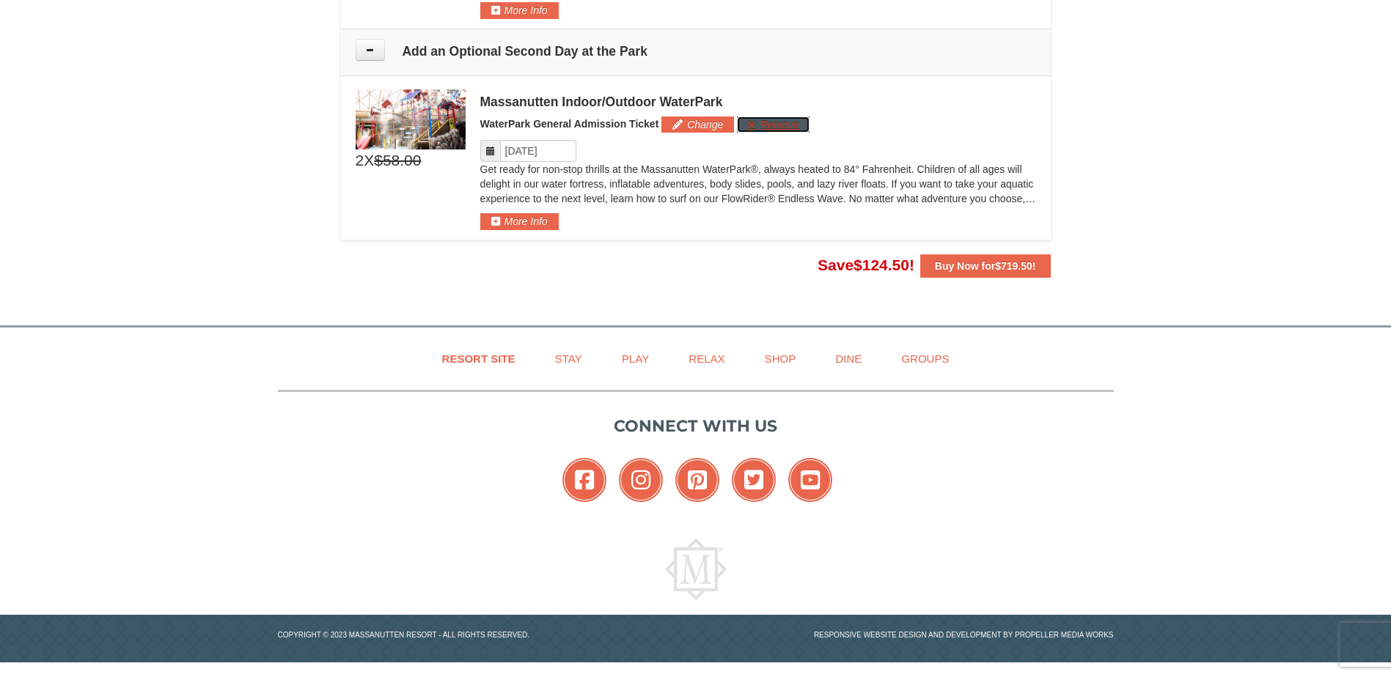
click at [787, 122] on button "Remove" at bounding box center [773, 125] width 73 height 16
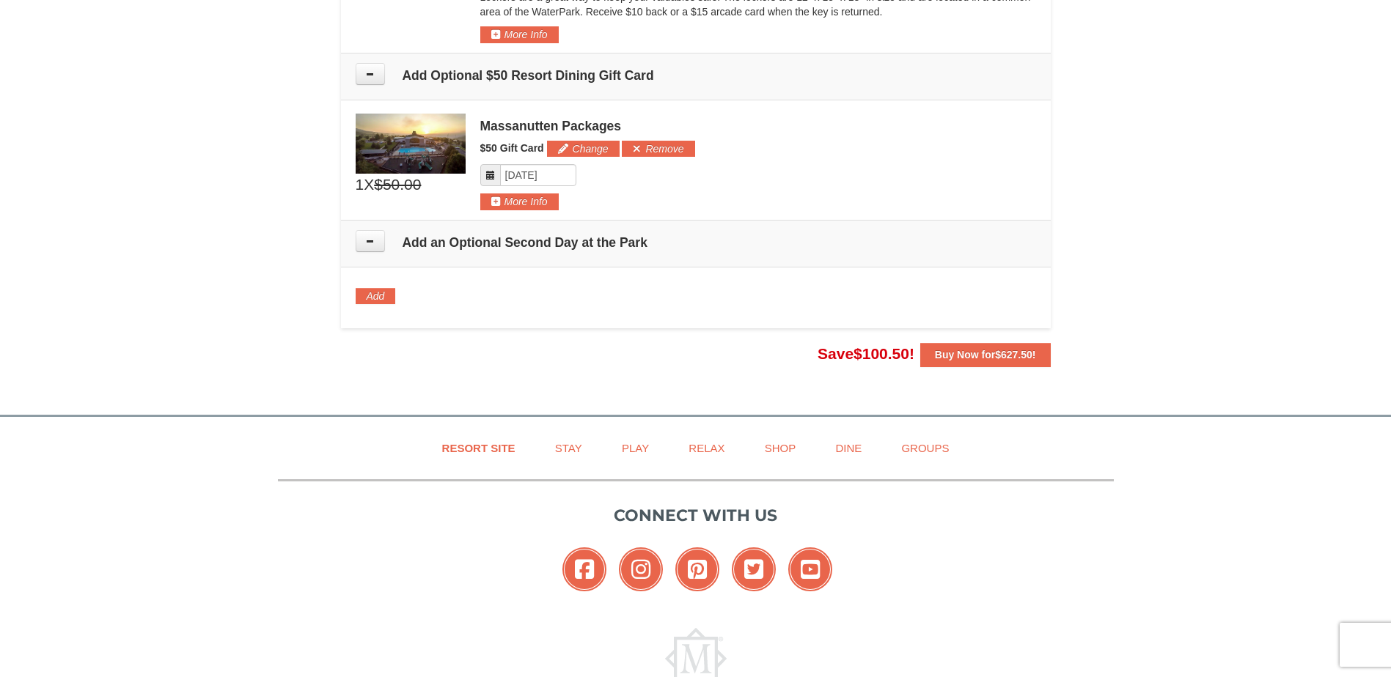
scroll to position [1509, 0]
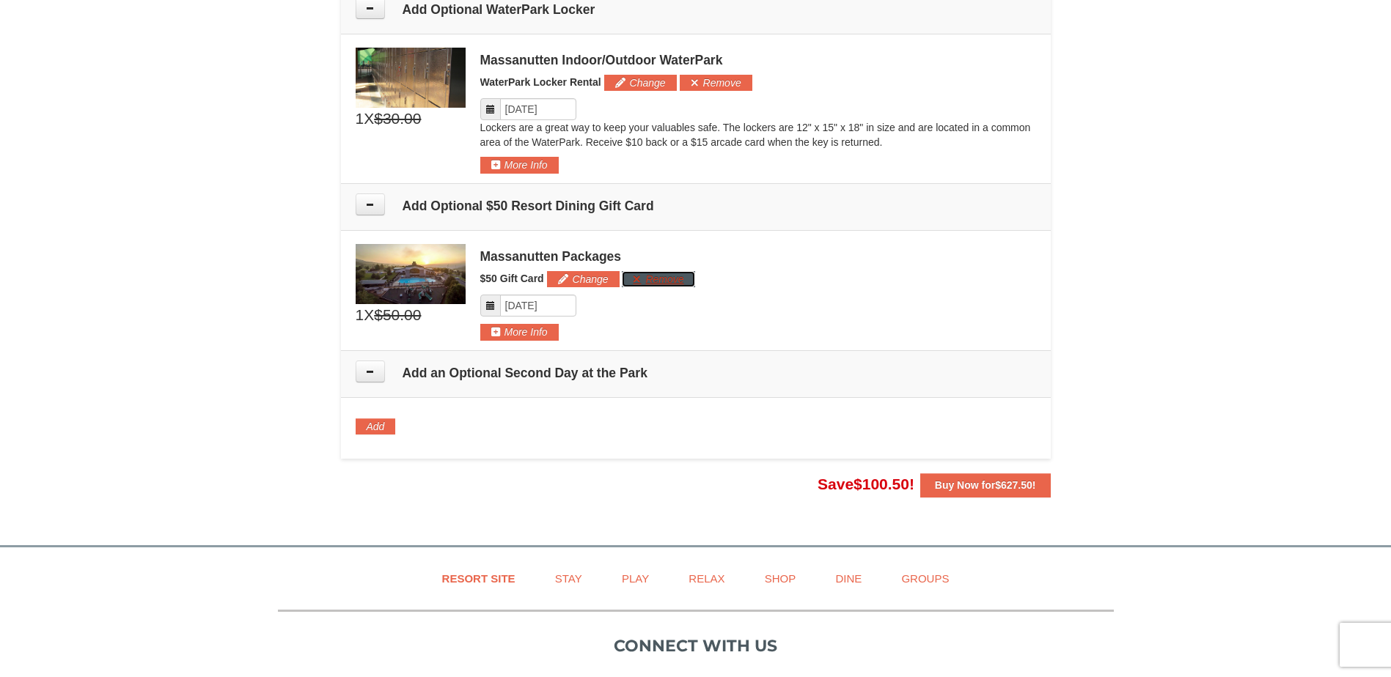
click at [680, 284] on button "Remove" at bounding box center [658, 279] width 73 height 16
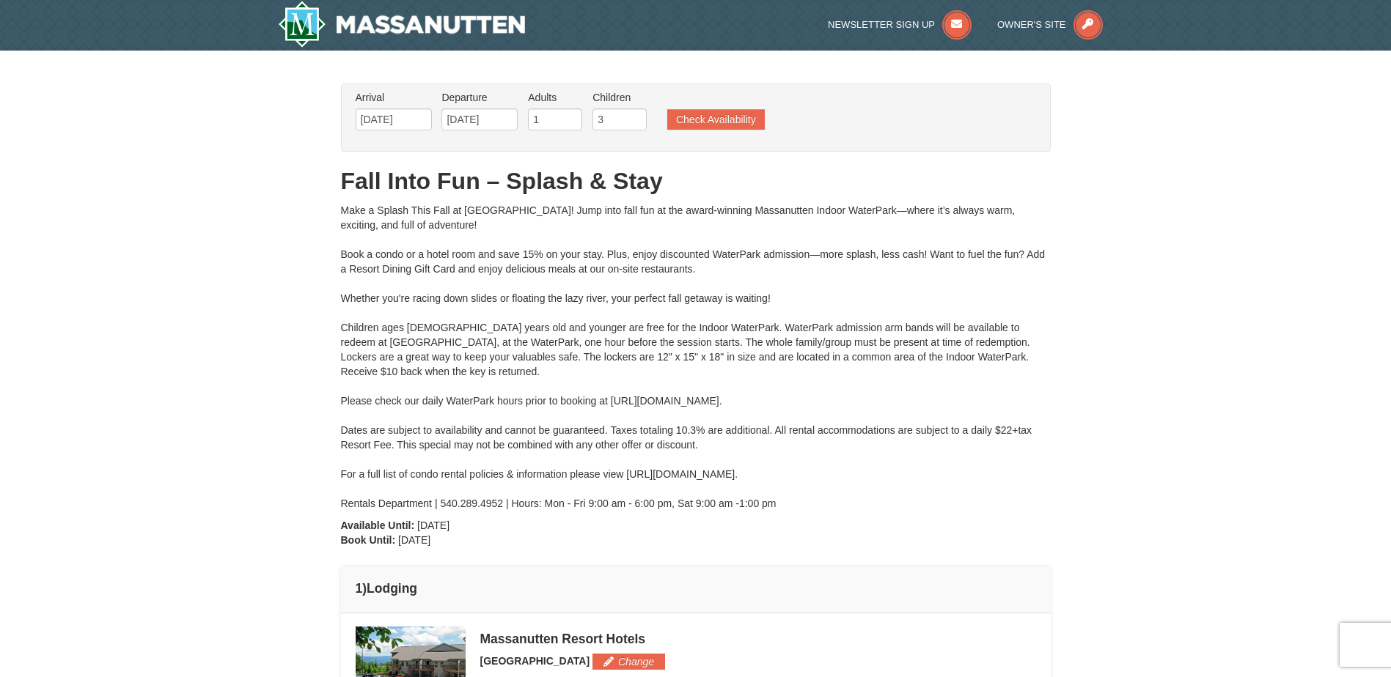
scroll to position [0, 0]
